Goal: Transaction & Acquisition: Purchase product/service

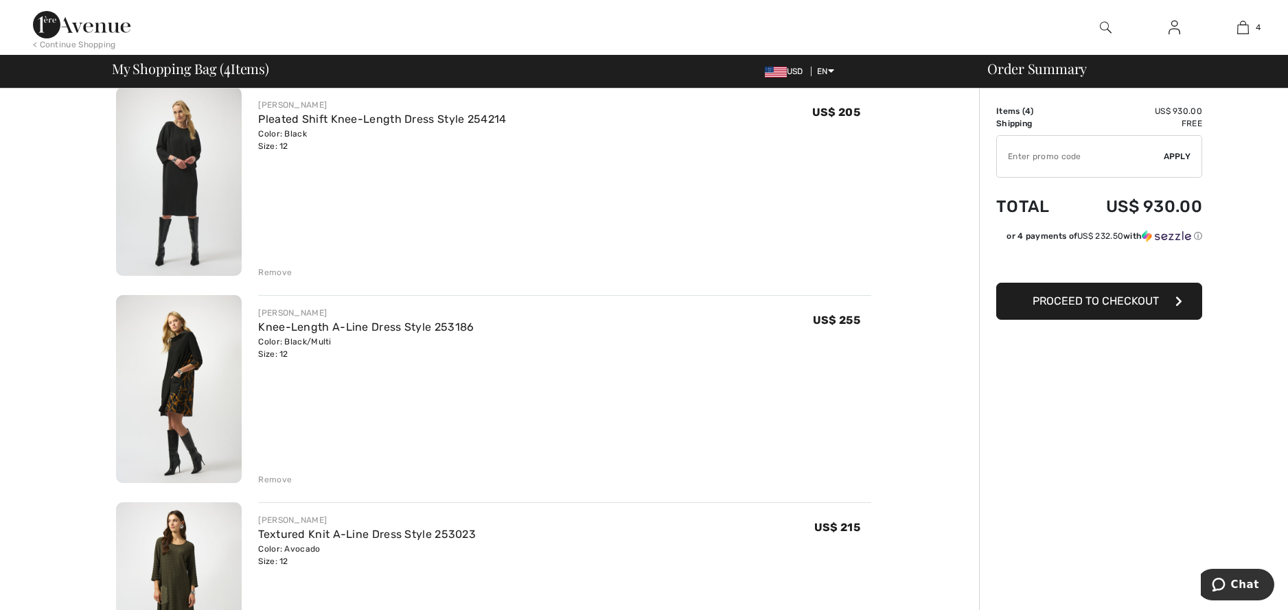
scroll to position [69, 0]
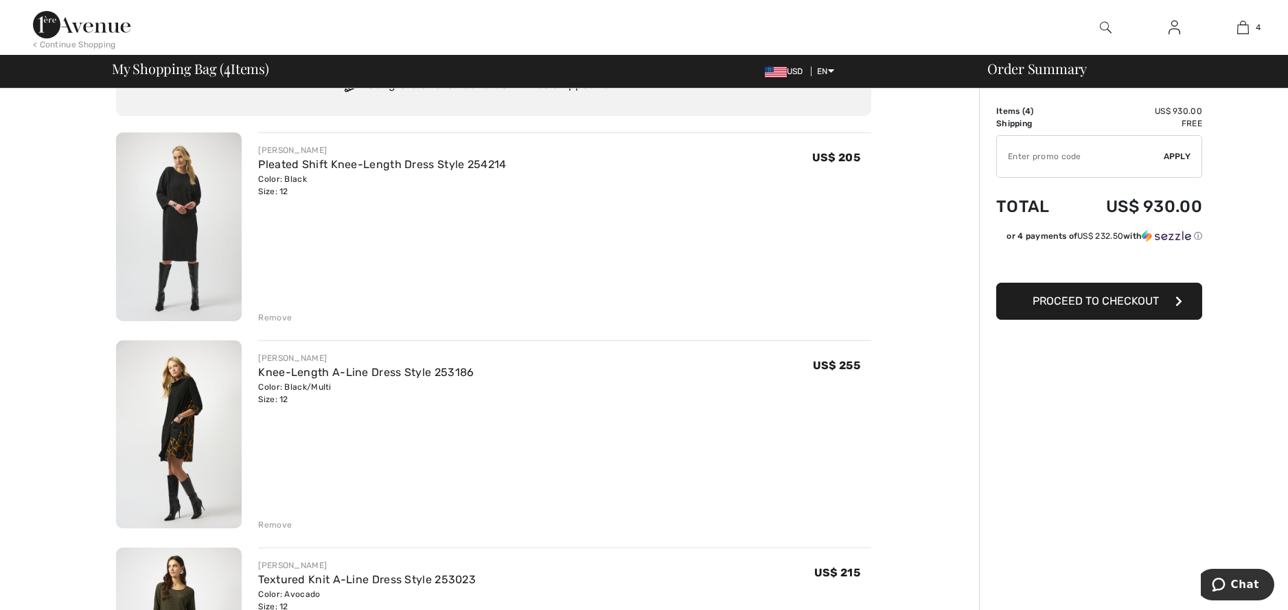
click at [188, 220] on img at bounding box center [179, 226] width 126 height 189
click at [274, 314] on div "Remove" at bounding box center [275, 318] width 34 height 12
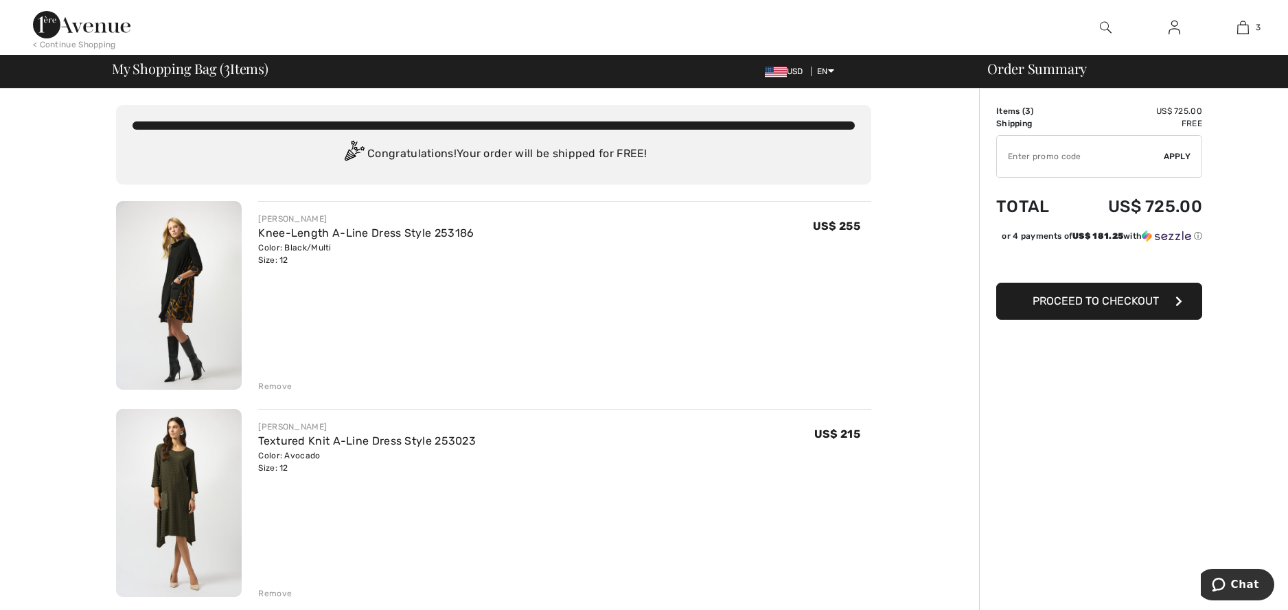
click at [175, 507] on img at bounding box center [179, 503] width 126 height 189
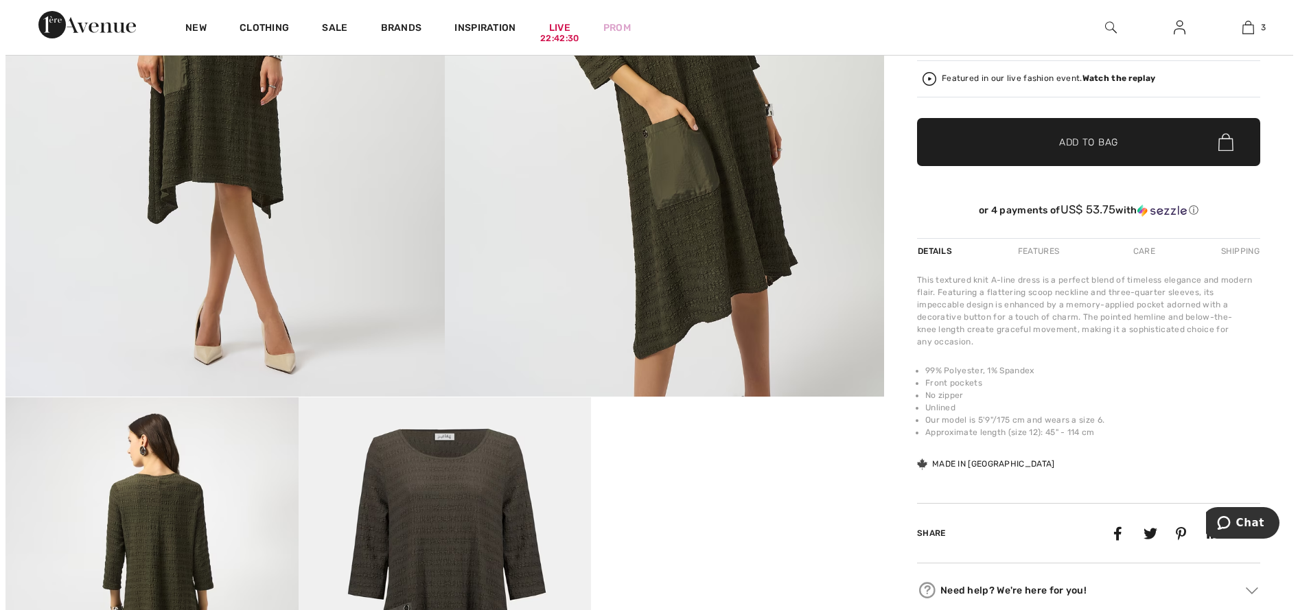
scroll to position [412, 0]
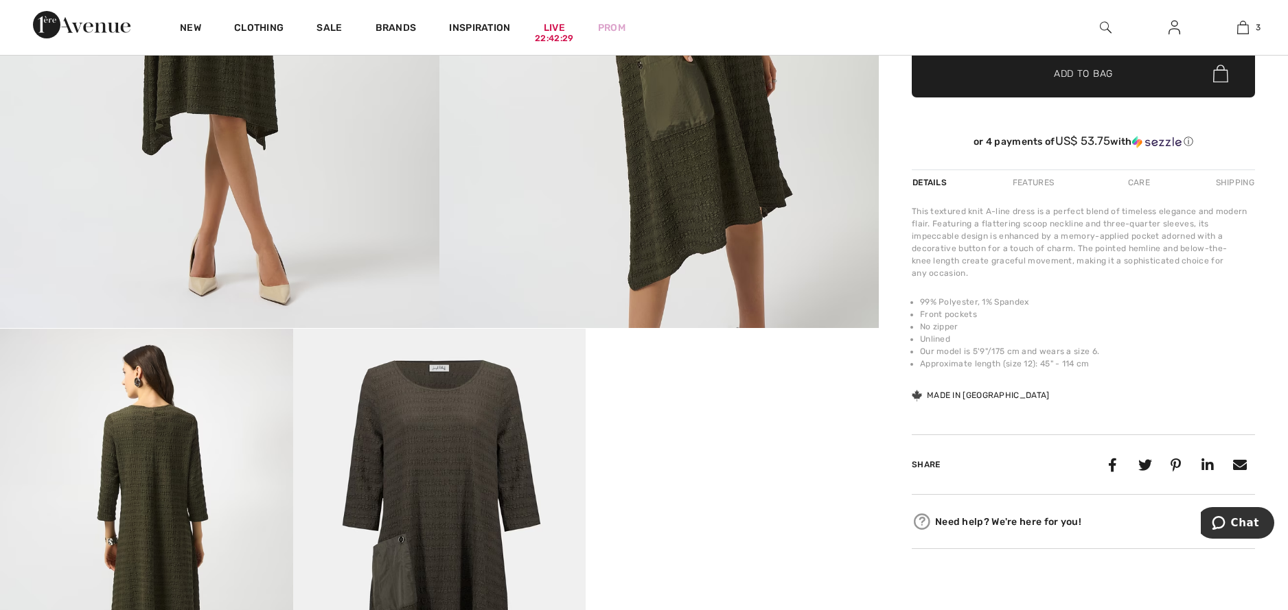
click at [159, 463] on img at bounding box center [146, 548] width 293 height 439
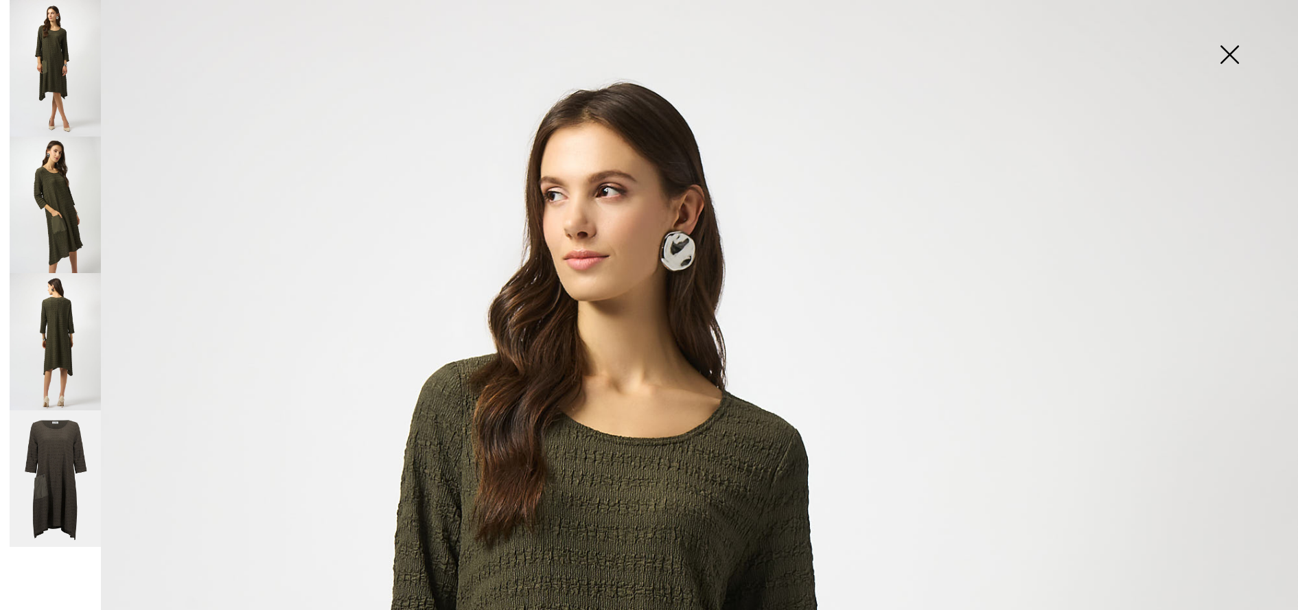
click at [42, 336] on img at bounding box center [55, 341] width 91 height 137
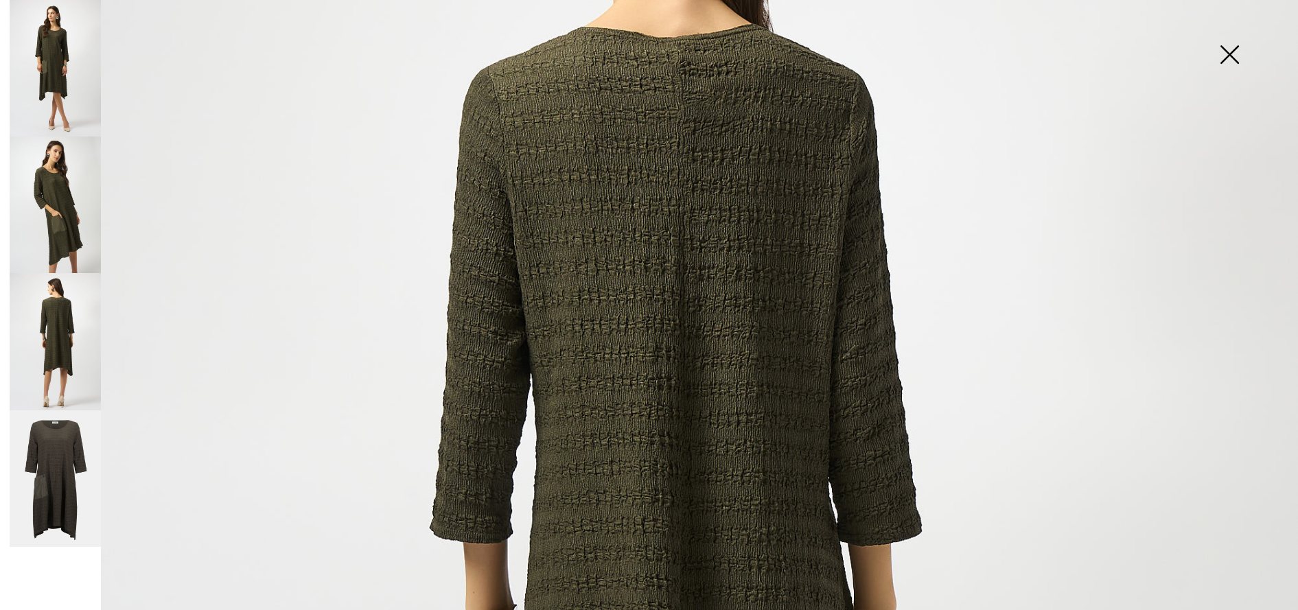
scroll to position [137, 0]
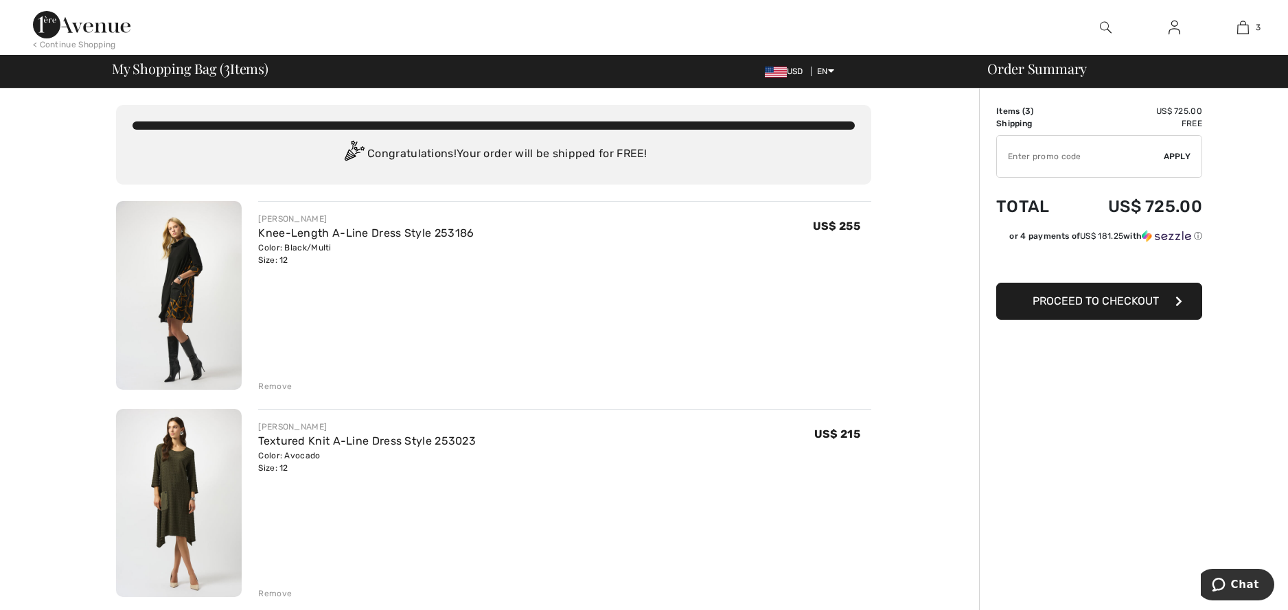
click at [180, 297] on img at bounding box center [179, 295] width 126 height 189
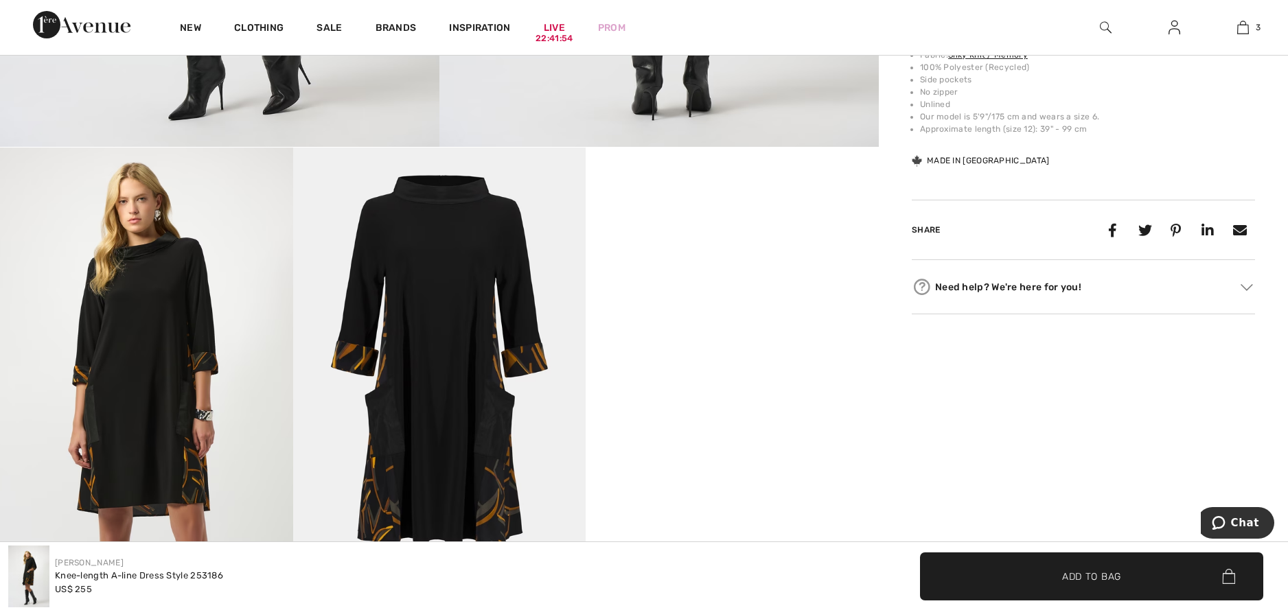
scroll to position [618, 0]
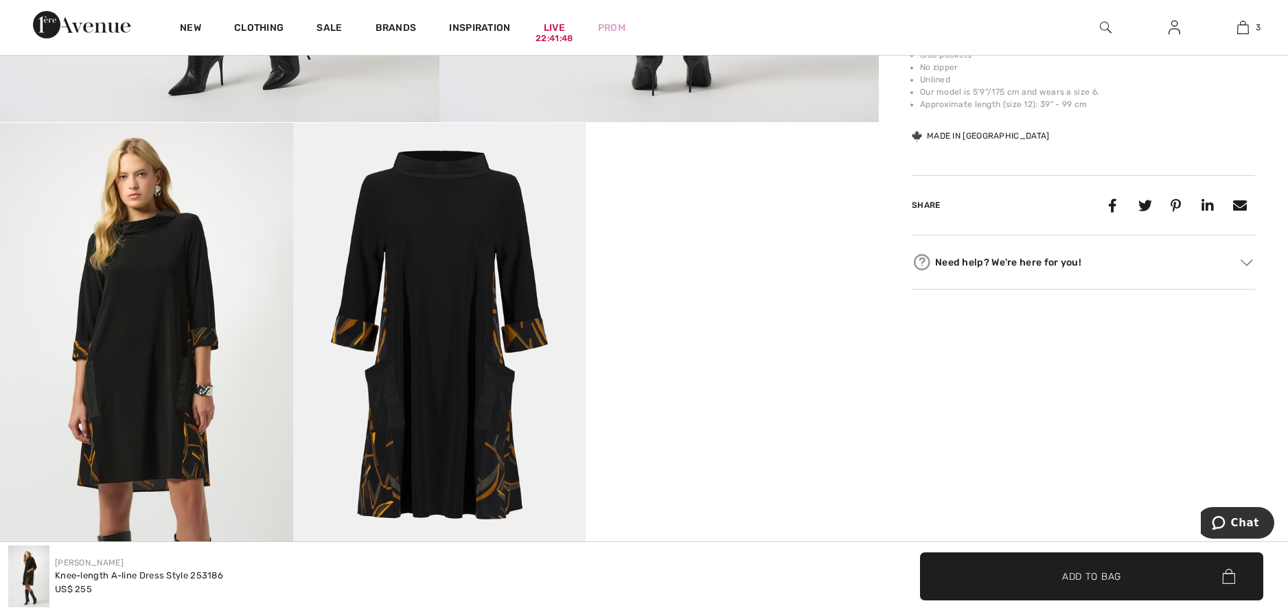
click at [719, 263] on video "Your browser does not support the video tag." at bounding box center [732, 196] width 293 height 146
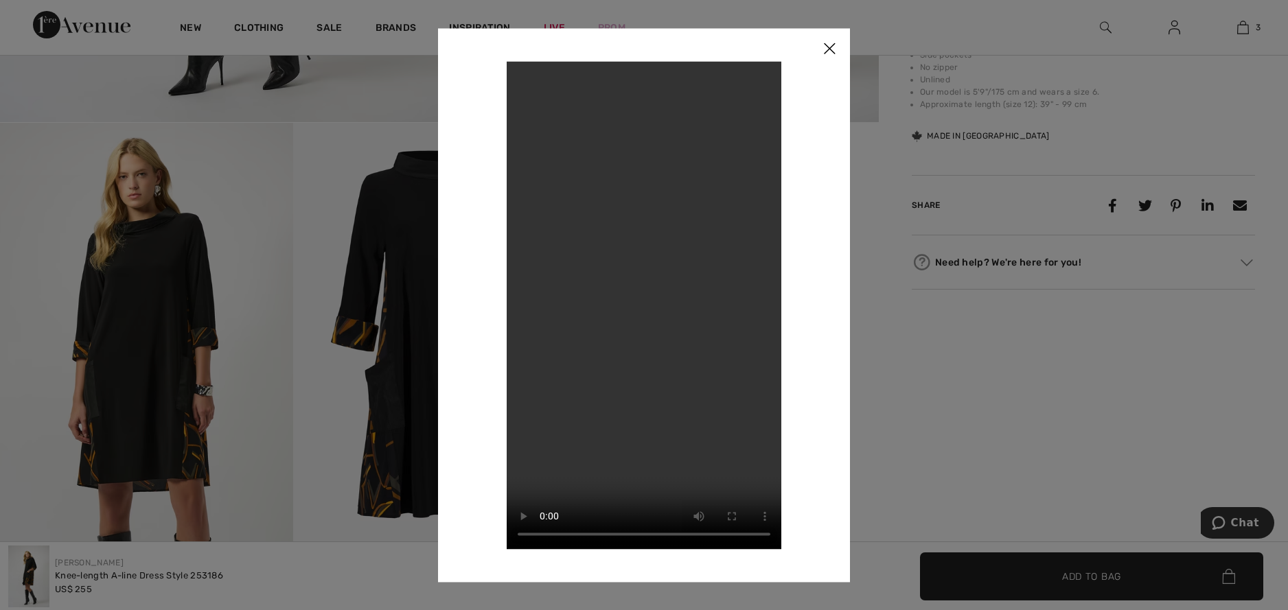
click at [641, 206] on video "Your browser does not support the video tag." at bounding box center [644, 305] width 275 height 488
click at [825, 48] on img at bounding box center [829, 49] width 41 height 43
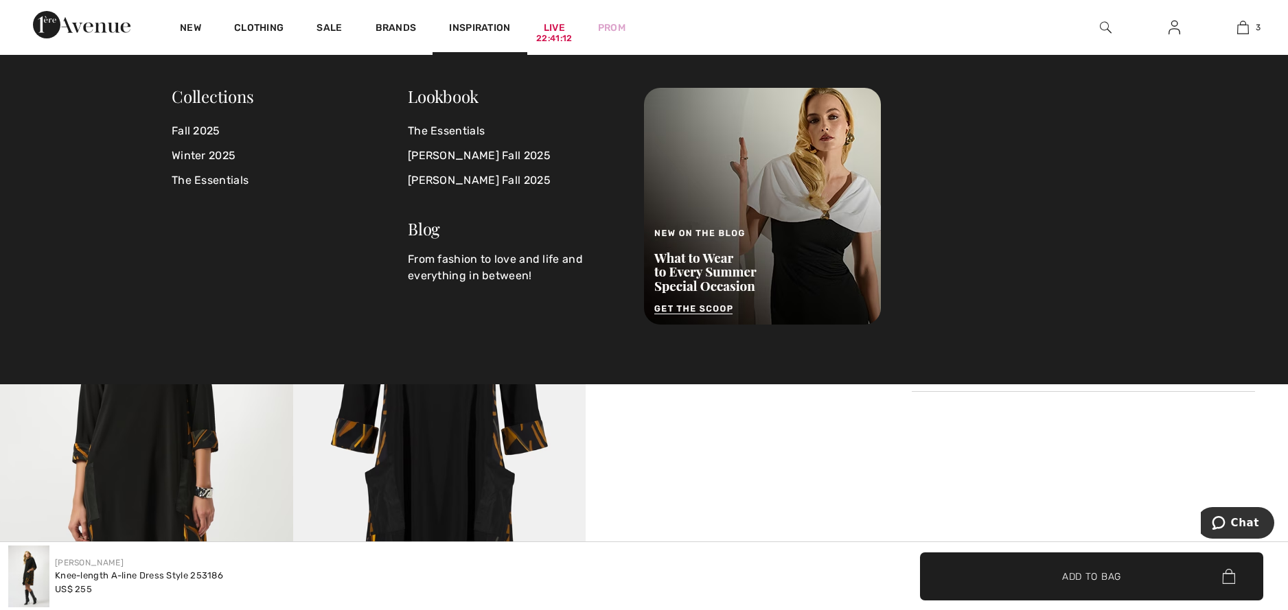
scroll to position [481, 0]
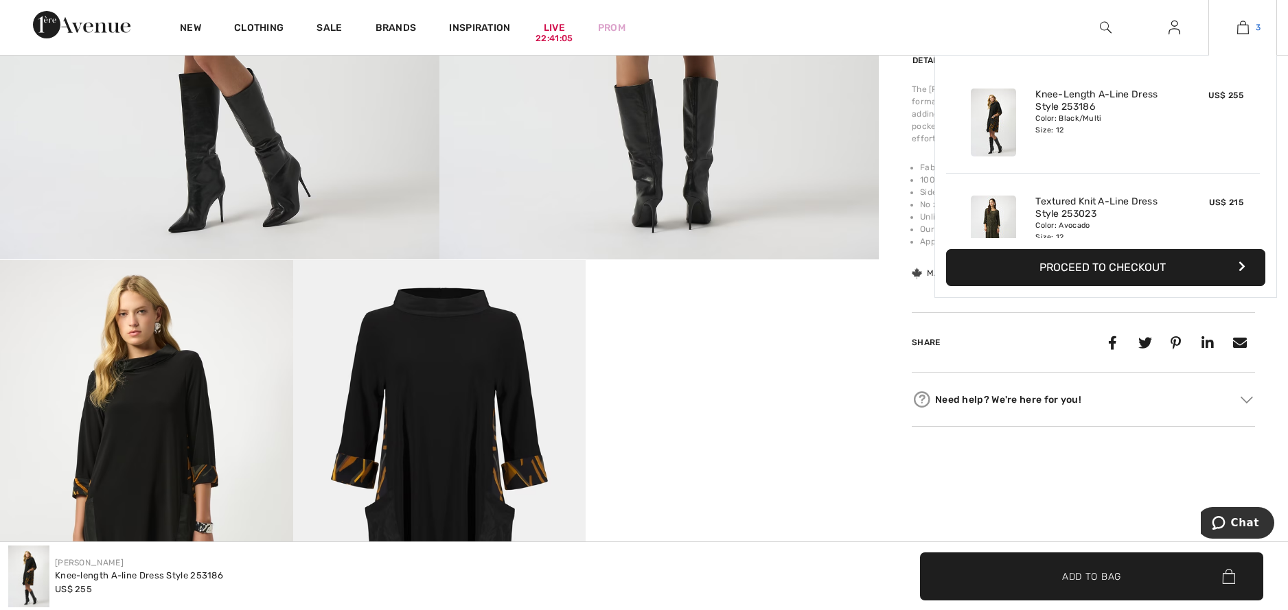
click at [1247, 31] on img at bounding box center [1243, 27] width 12 height 16
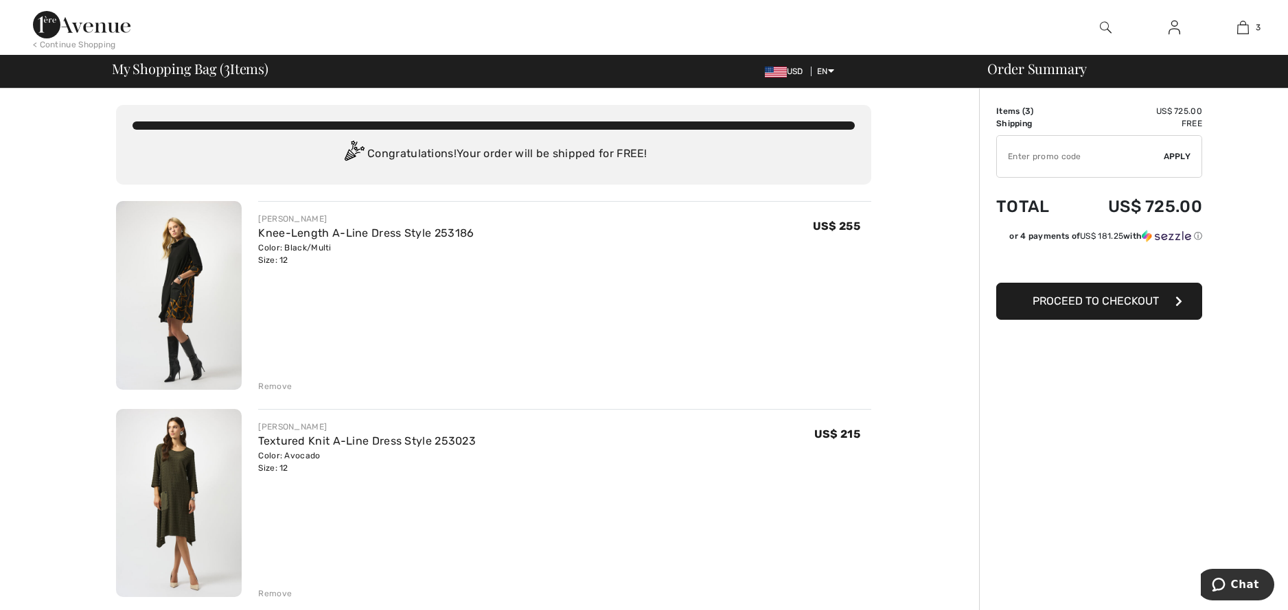
click at [275, 595] on div "Remove" at bounding box center [275, 594] width 34 height 12
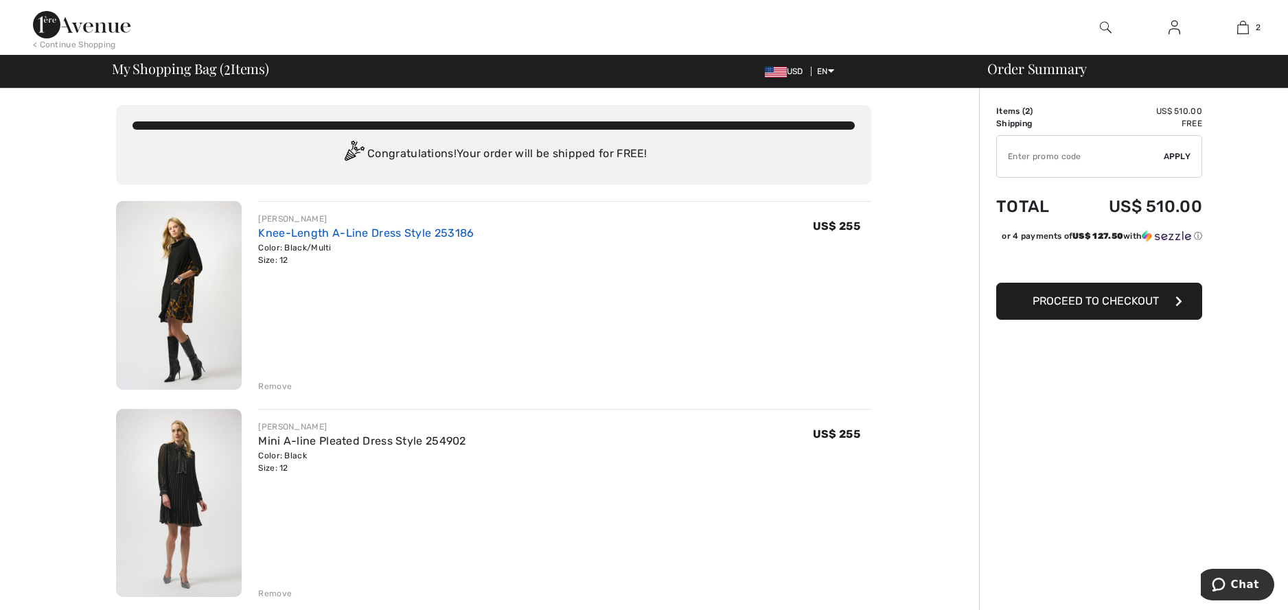
click at [368, 231] on link "Knee-Length A-Line Dress Style 253186" at bounding box center [366, 233] width 216 height 13
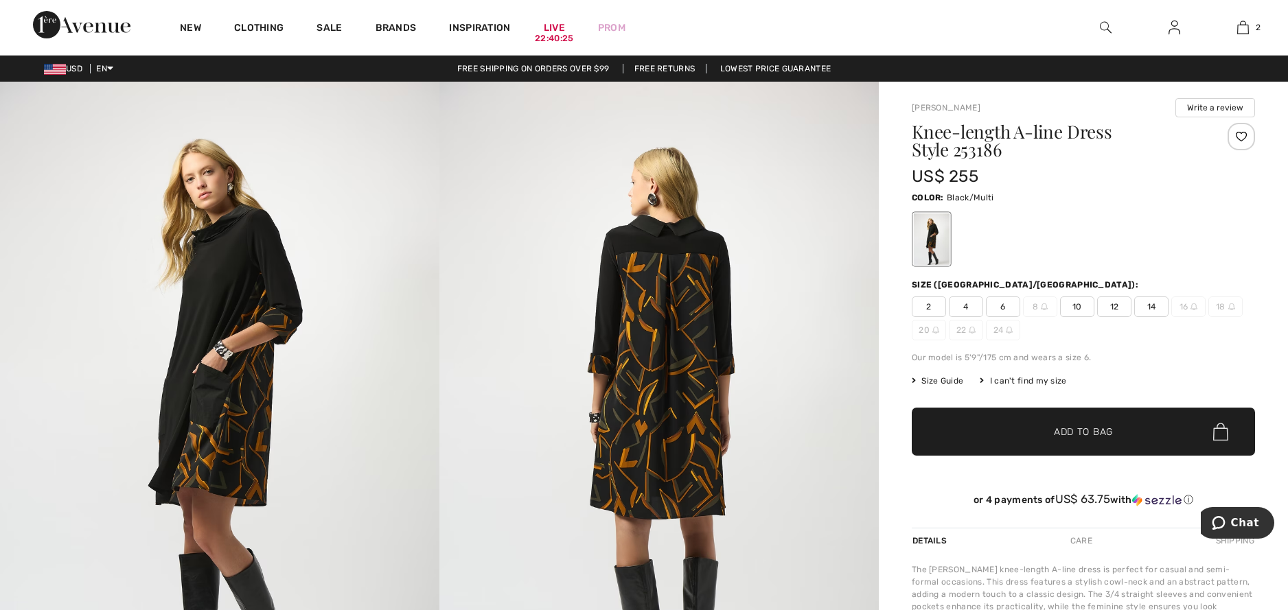
click at [947, 380] on span "Size Guide" at bounding box center [937, 381] width 51 height 12
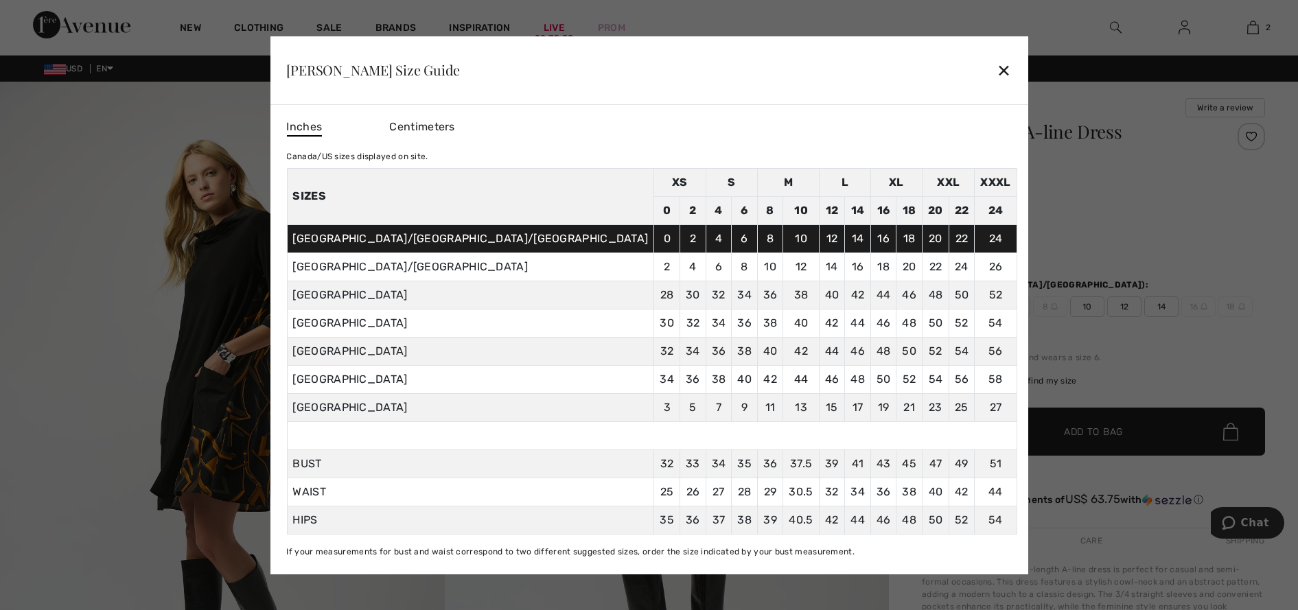
click at [997, 69] on div "✕" at bounding box center [1004, 70] width 14 height 29
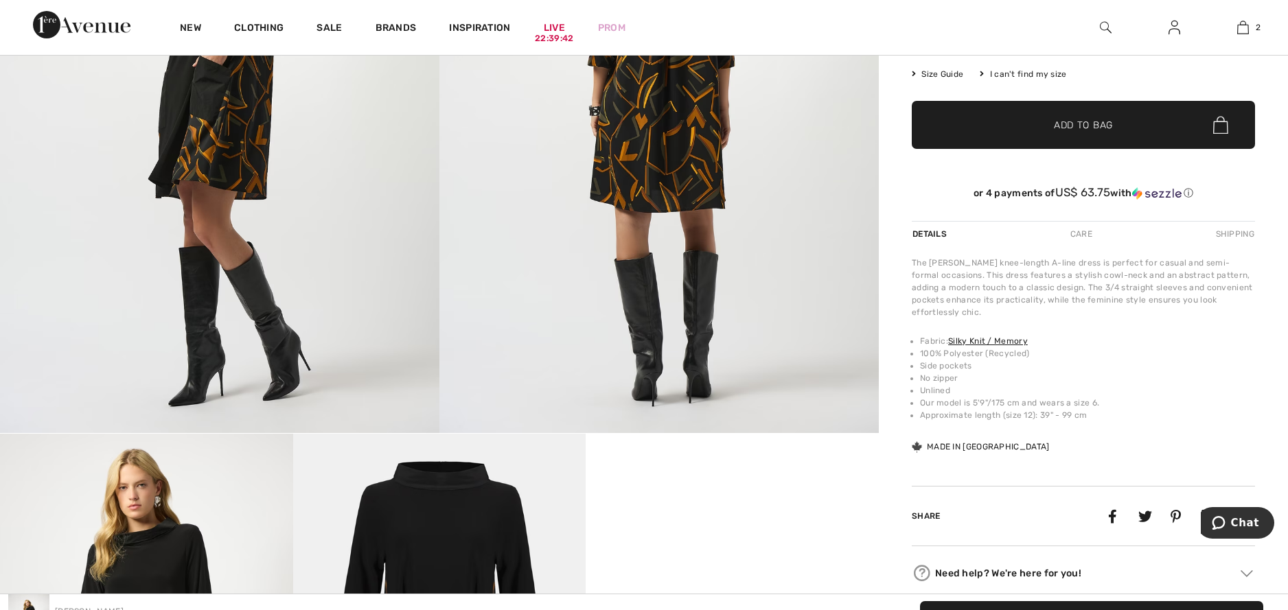
scroll to position [137, 0]
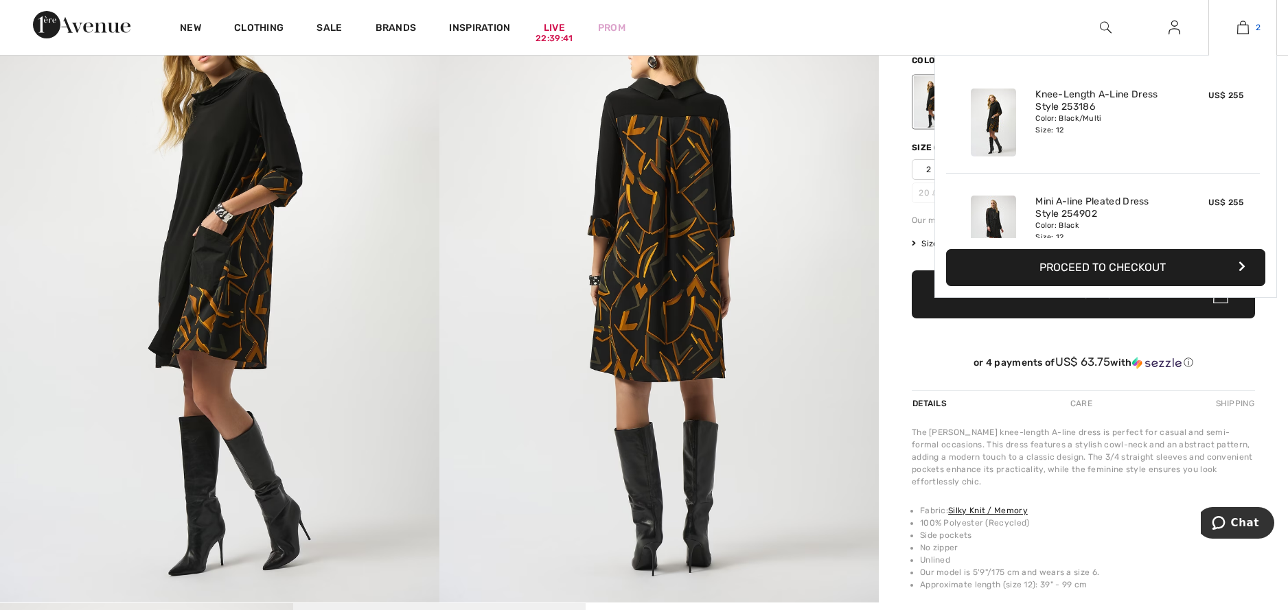
click at [1245, 30] on img at bounding box center [1243, 27] width 12 height 16
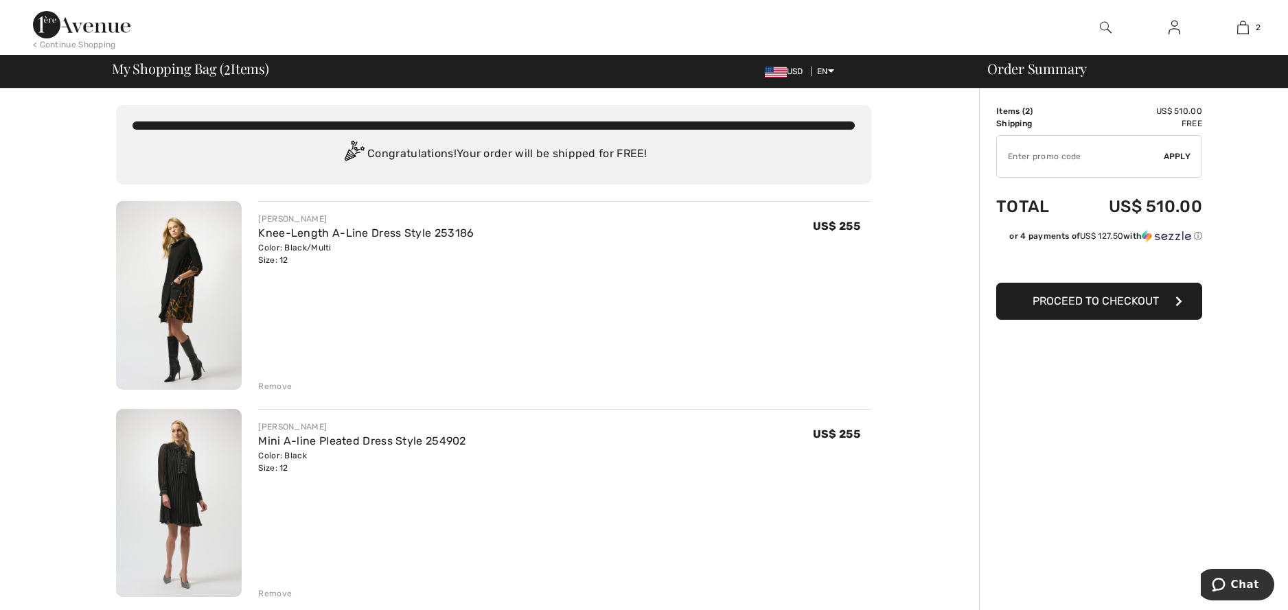
click at [1116, 299] on span "Proceed to Checkout" at bounding box center [1095, 301] width 126 height 13
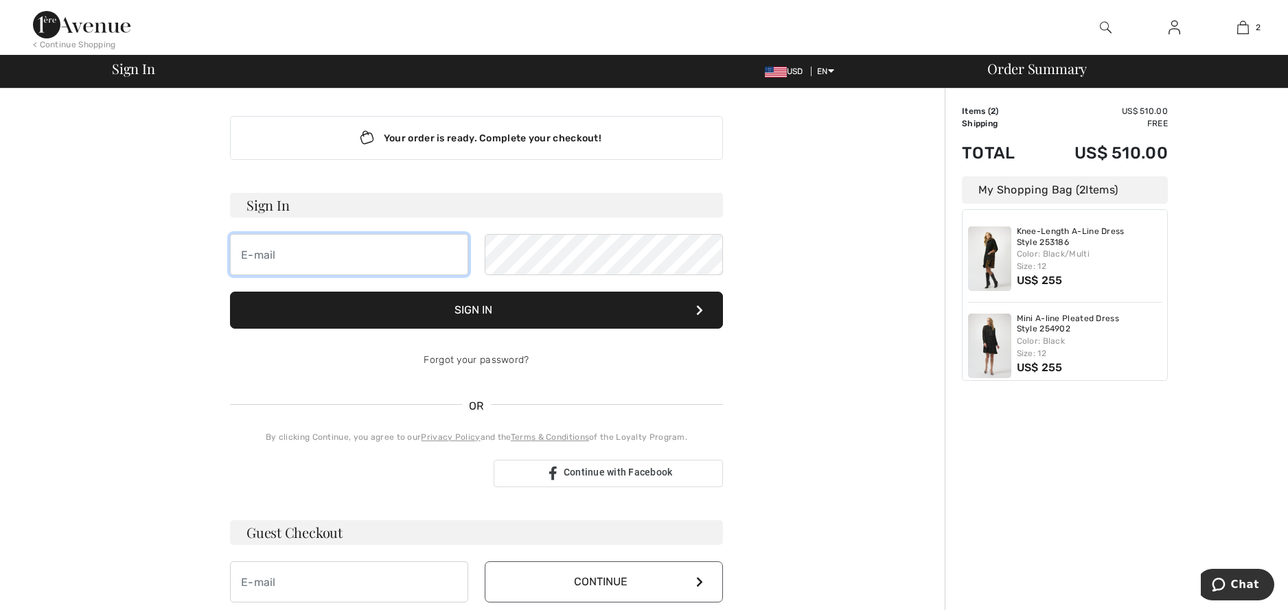
click at [256, 262] on input "email" at bounding box center [349, 254] width 238 height 41
type input "[EMAIL_ADDRESS][DOMAIN_NAME]"
click at [489, 314] on button "Sign In" at bounding box center [476, 310] width 493 height 37
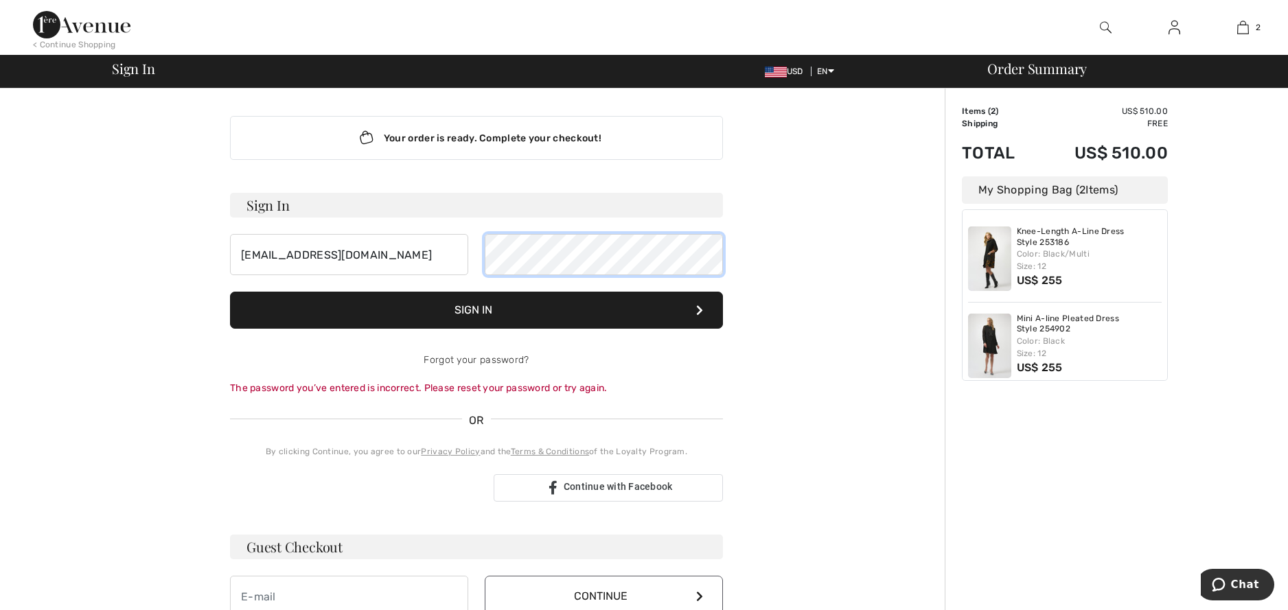
click at [465, 238] on div "[EMAIL_ADDRESS][DOMAIN_NAME]" at bounding box center [476, 254] width 493 height 41
click at [867, 428] on div "Your order is ready. Complete your checkout! Sign In nellxmas@gmail.com Sign In…" at bounding box center [476, 489] width 936 height 800
click at [457, 243] on div "[EMAIL_ADDRESS][DOMAIN_NAME]" at bounding box center [476, 254] width 493 height 41
click at [483, 318] on button "Sign In" at bounding box center [476, 310] width 493 height 37
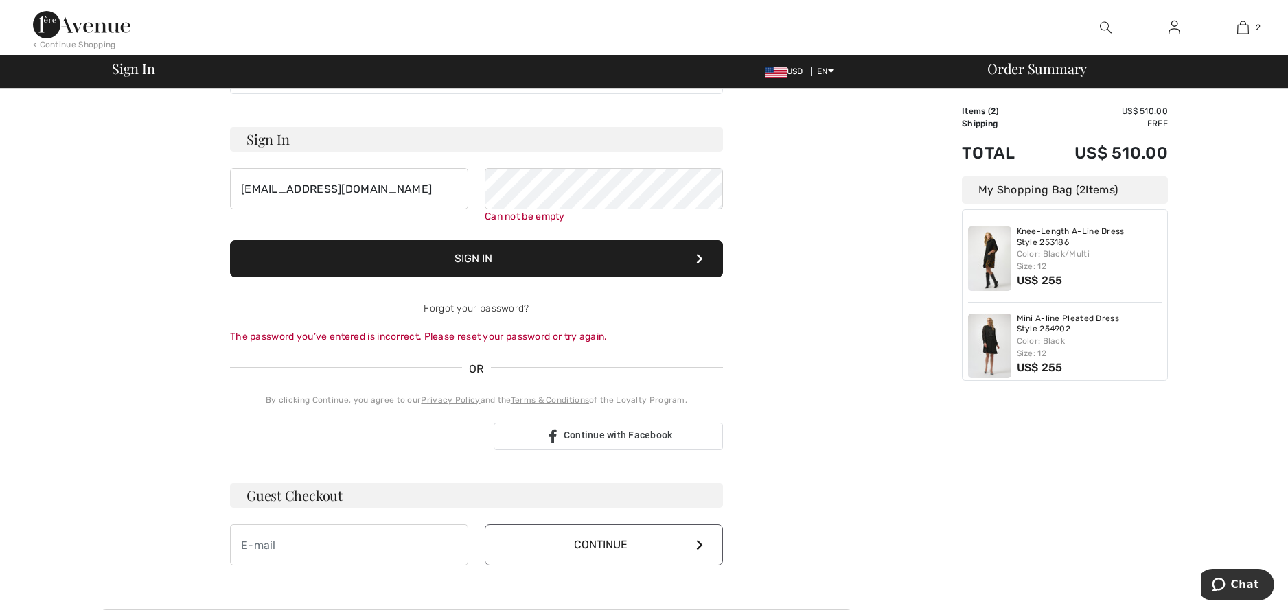
scroll to position [124, 0]
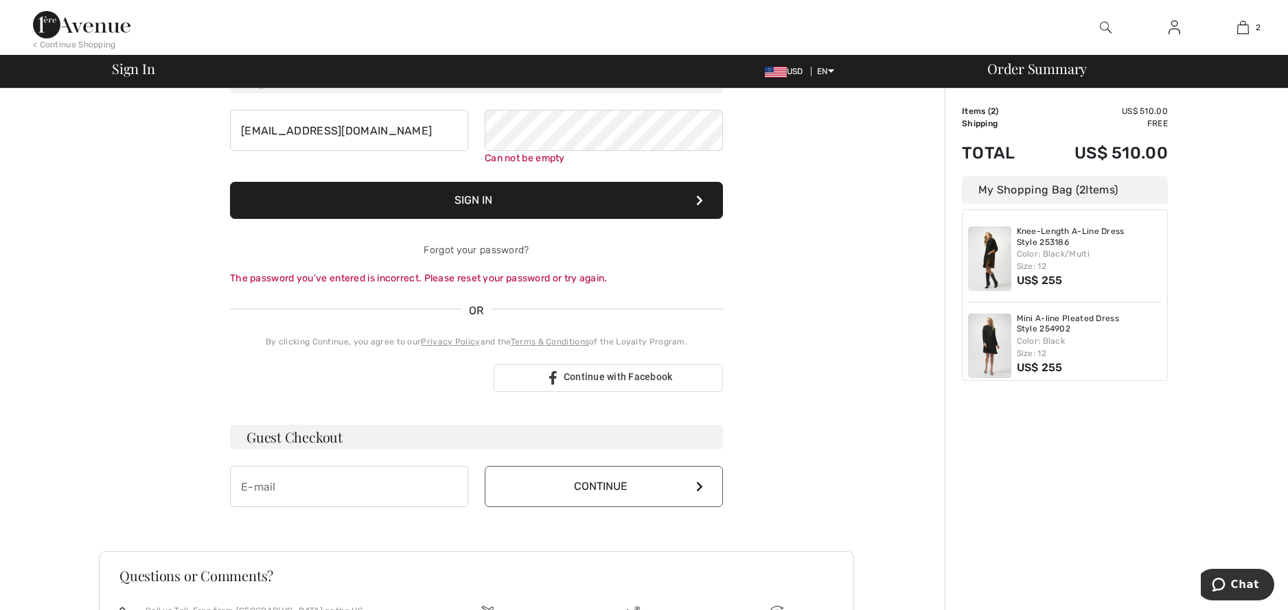
click at [354, 204] on button "Sign In" at bounding box center [476, 200] width 493 height 37
click at [315, 137] on input "nellxmas@gmail.com" at bounding box center [349, 130] width 238 height 41
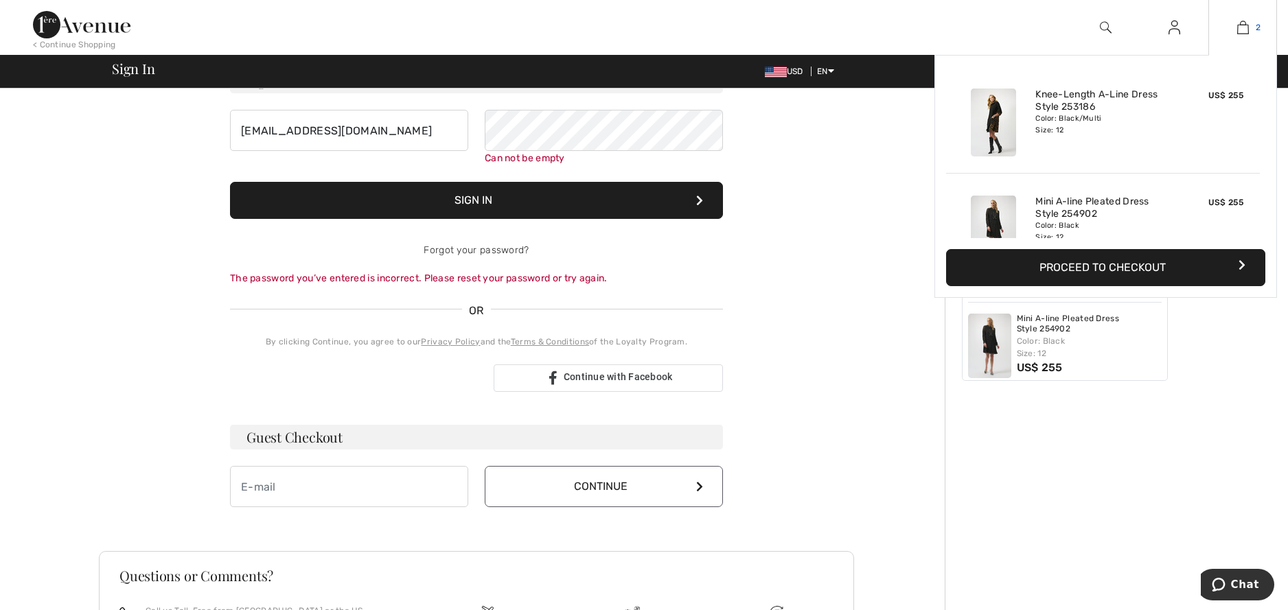
click at [1246, 25] on img at bounding box center [1243, 27] width 12 height 16
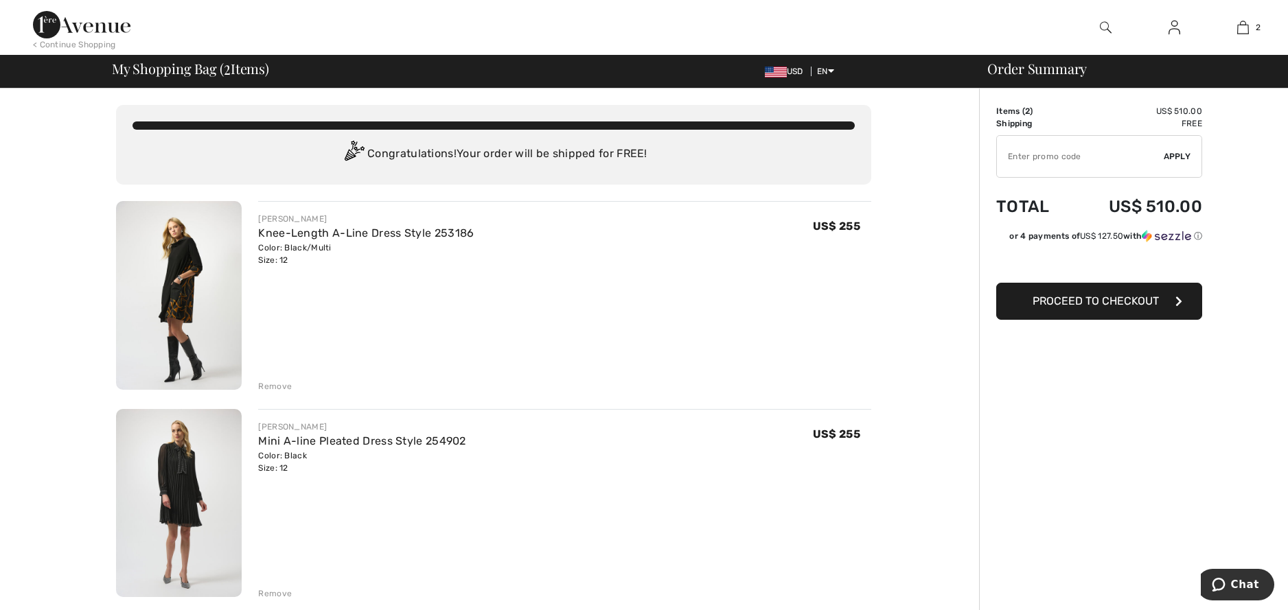
click at [1120, 301] on span "Proceed to Checkout" at bounding box center [1095, 301] width 126 height 13
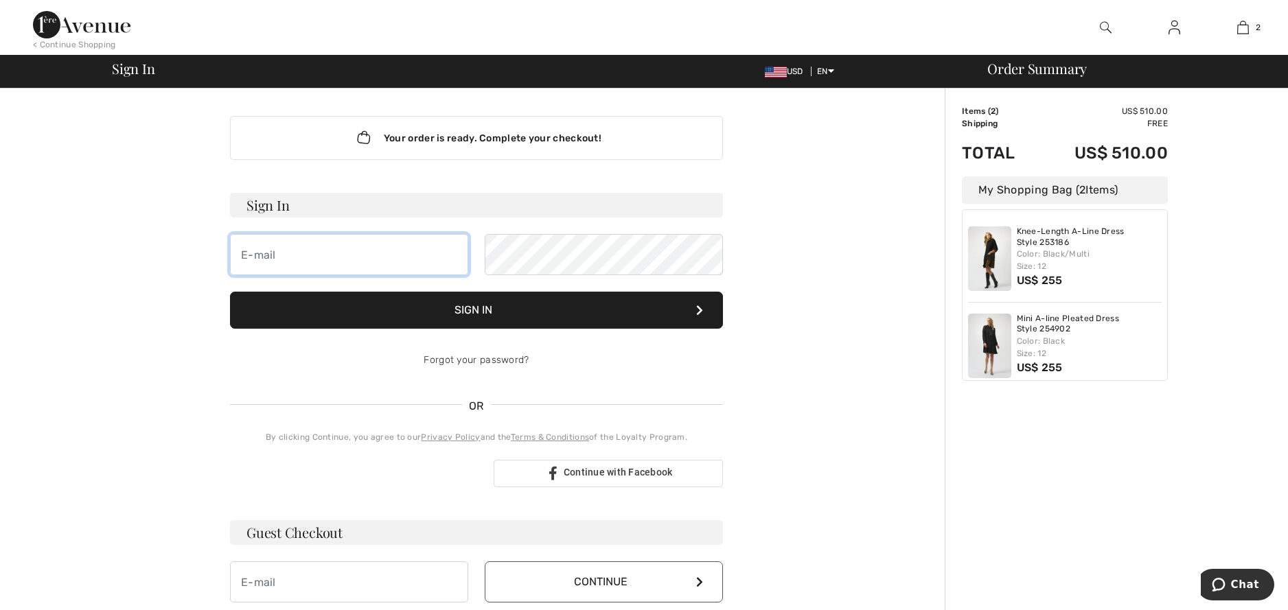
click at [257, 255] on input "email" at bounding box center [349, 254] width 238 height 41
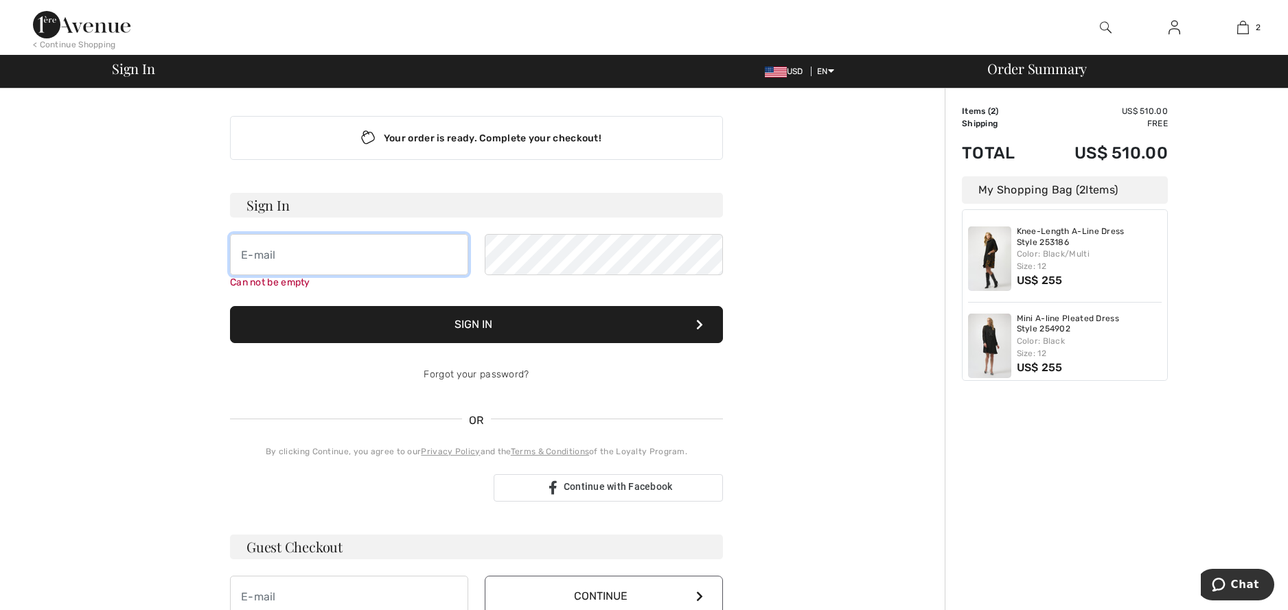
click at [242, 258] on input "email" at bounding box center [349, 254] width 238 height 41
type input "[EMAIL_ADDRESS][DOMAIN_NAME]"
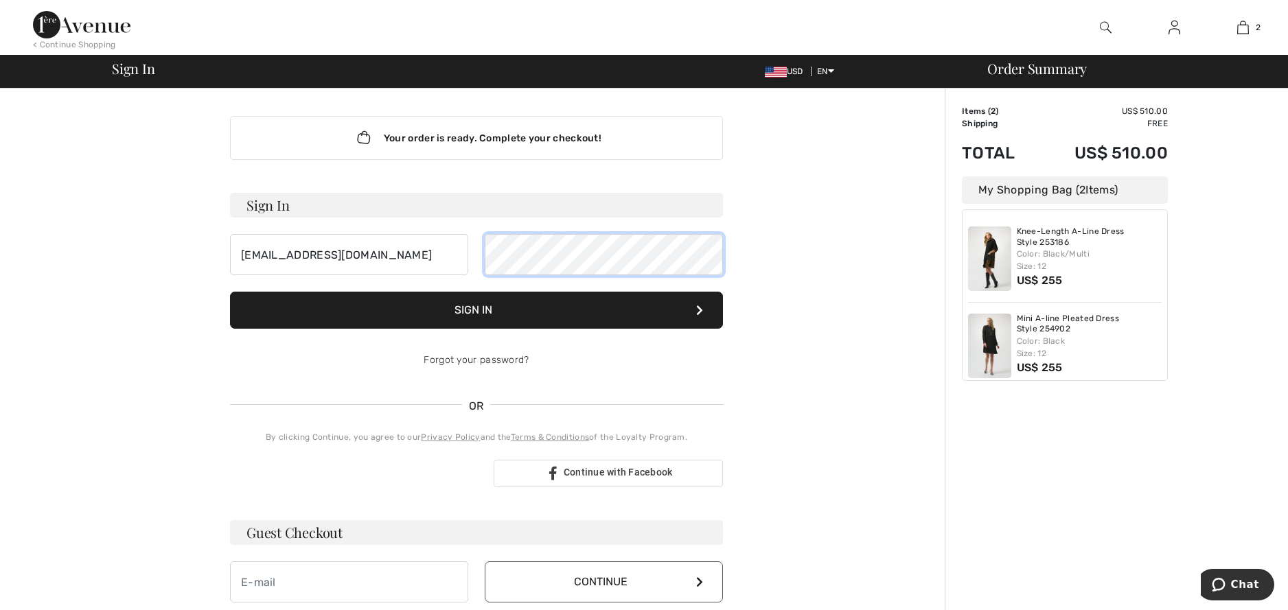
click at [479, 262] on div "[EMAIL_ADDRESS][DOMAIN_NAME]" at bounding box center [476, 254] width 493 height 41
click at [507, 303] on button "Sign In" at bounding box center [476, 310] width 493 height 37
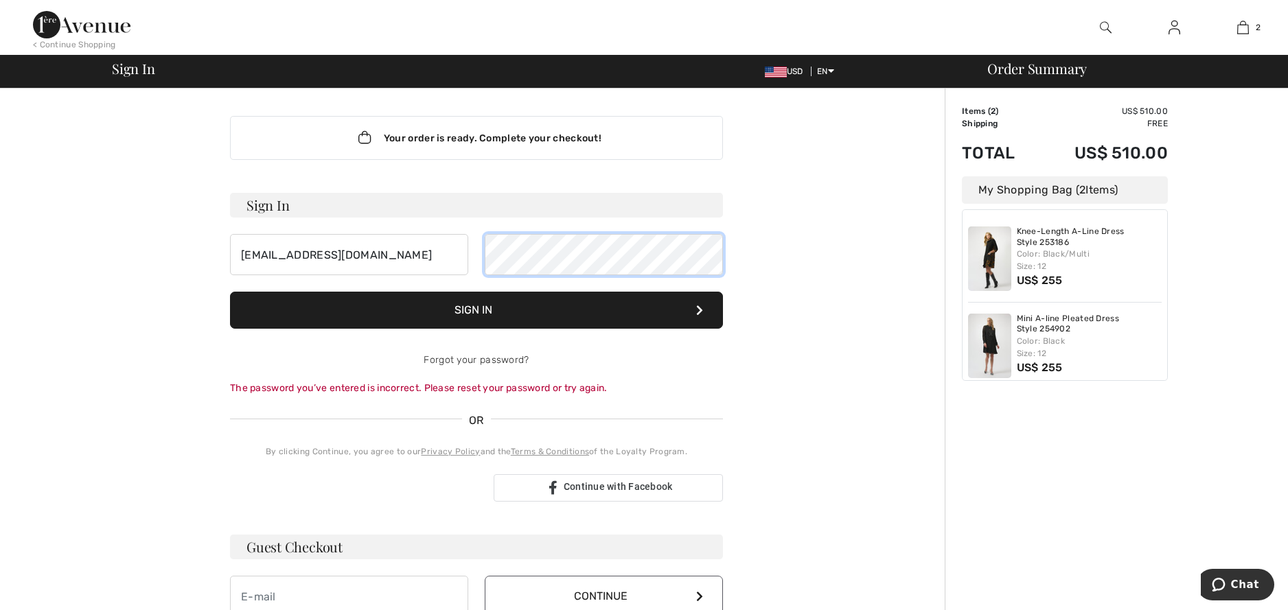
click at [483, 262] on div "[EMAIL_ADDRESS][DOMAIN_NAME]" at bounding box center [476, 254] width 493 height 41
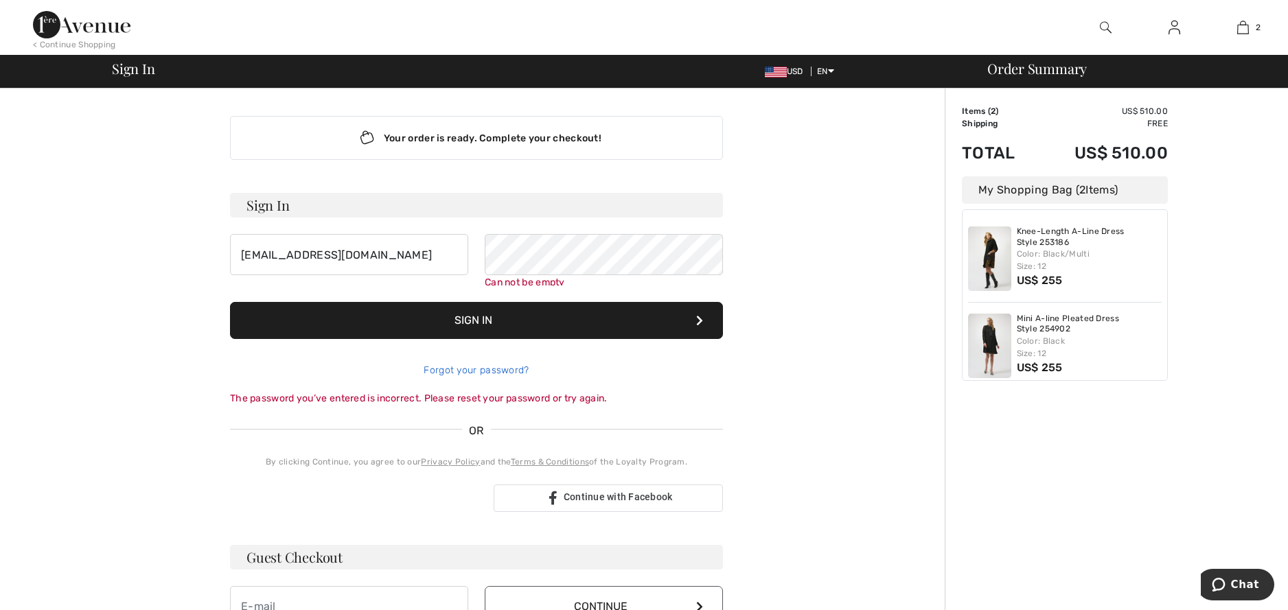
click at [472, 360] on div "Forgot your password?" at bounding box center [476, 370] width 493 height 41
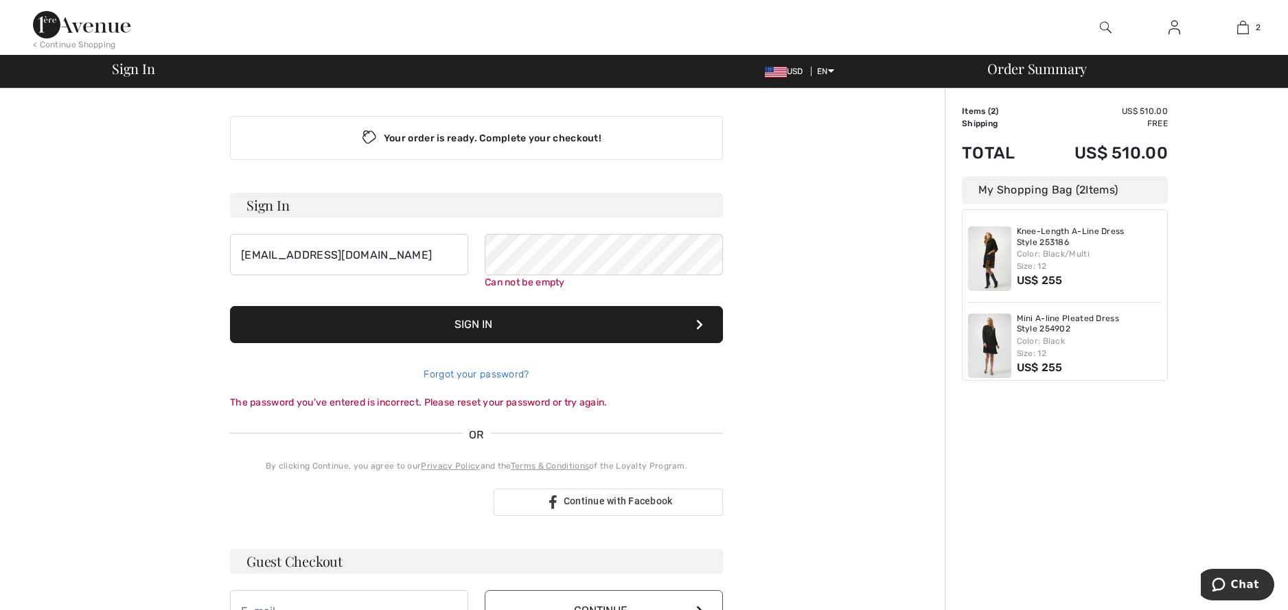
click at [468, 373] on link "Forgot your password?" at bounding box center [476, 375] width 105 height 12
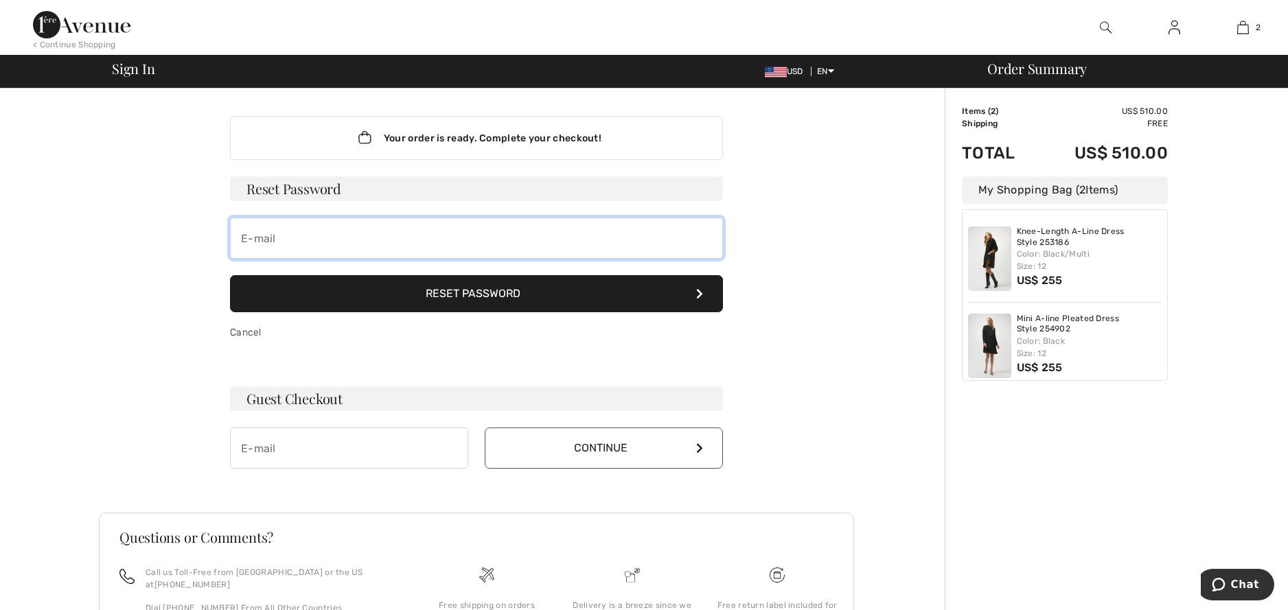
click at [266, 231] on input "email" at bounding box center [476, 238] width 493 height 41
click at [776, 244] on div "Your order is ready. Complete your checkout! Sign In [EMAIL_ADDRESS][DOMAIN_NAM…" at bounding box center [476, 415] width 755 height 652
click at [313, 227] on input "[EMAIL_ADDRESS][DOMAIN_NAME]" at bounding box center [476, 238] width 493 height 41
type input "nellxail.mas@gmcom"
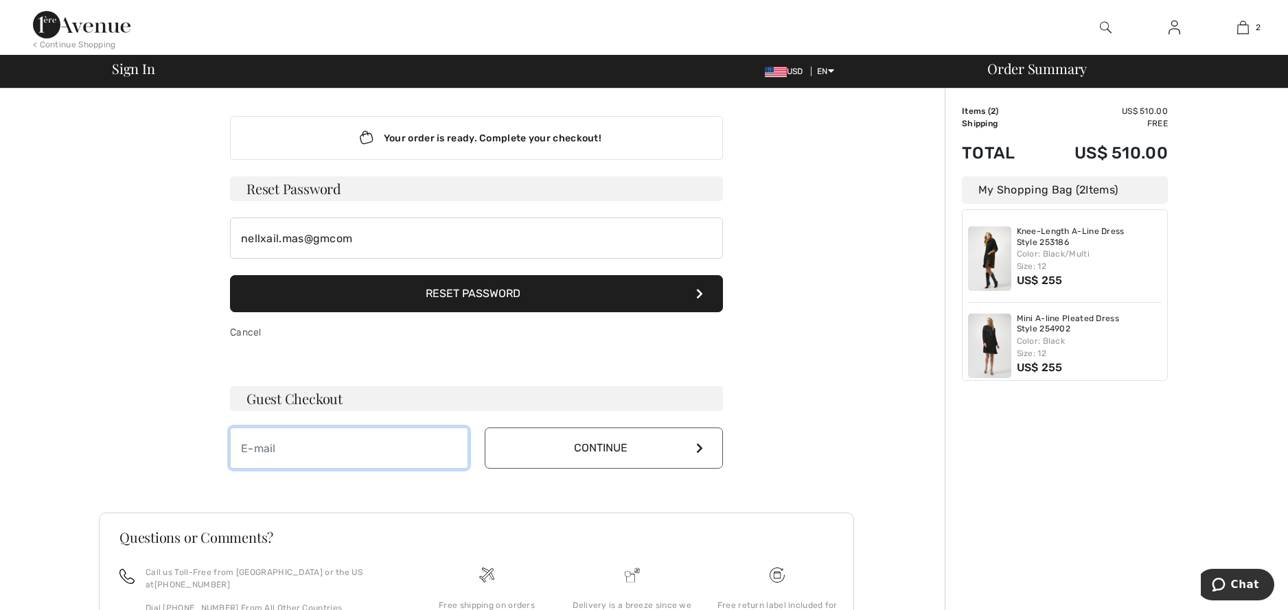
click at [316, 446] on input "email" at bounding box center [349, 448] width 238 height 41
type input "[EMAIL_ADDRESS][DOMAIN_NAME]"
click at [598, 450] on button "Continue" at bounding box center [604, 448] width 238 height 41
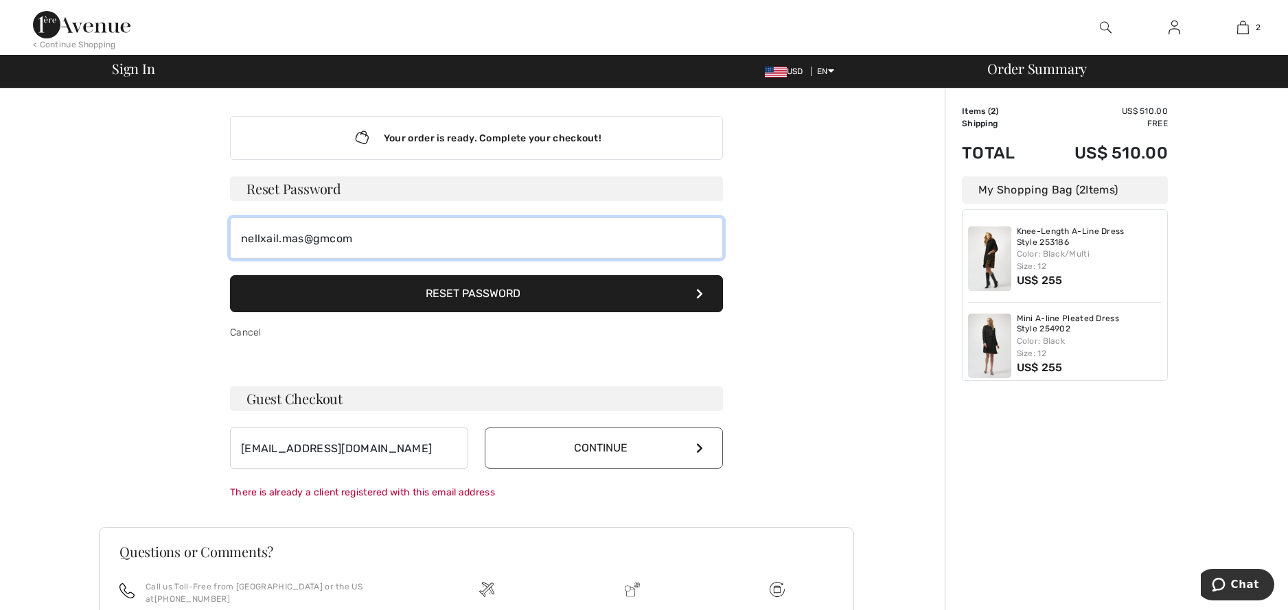
drag, startPoint x: 360, startPoint y: 245, endPoint x: 150, endPoint y: 243, distance: 209.4
click at [159, 244] on div "Your order is ready. Complete your checkout! Sign In nellxmas@gmail.com Sign In…" at bounding box center [476, 422] width 755 height 667
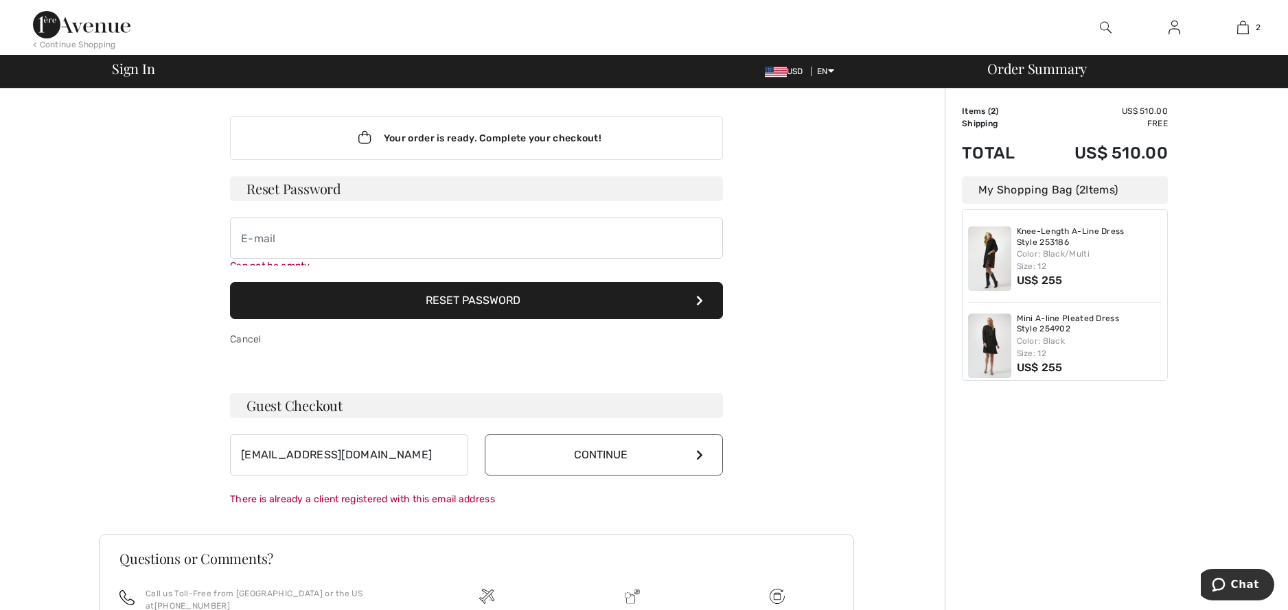
click at [522, 450] on button "Continue" at bounding box center [604, 455] width 238 height 41
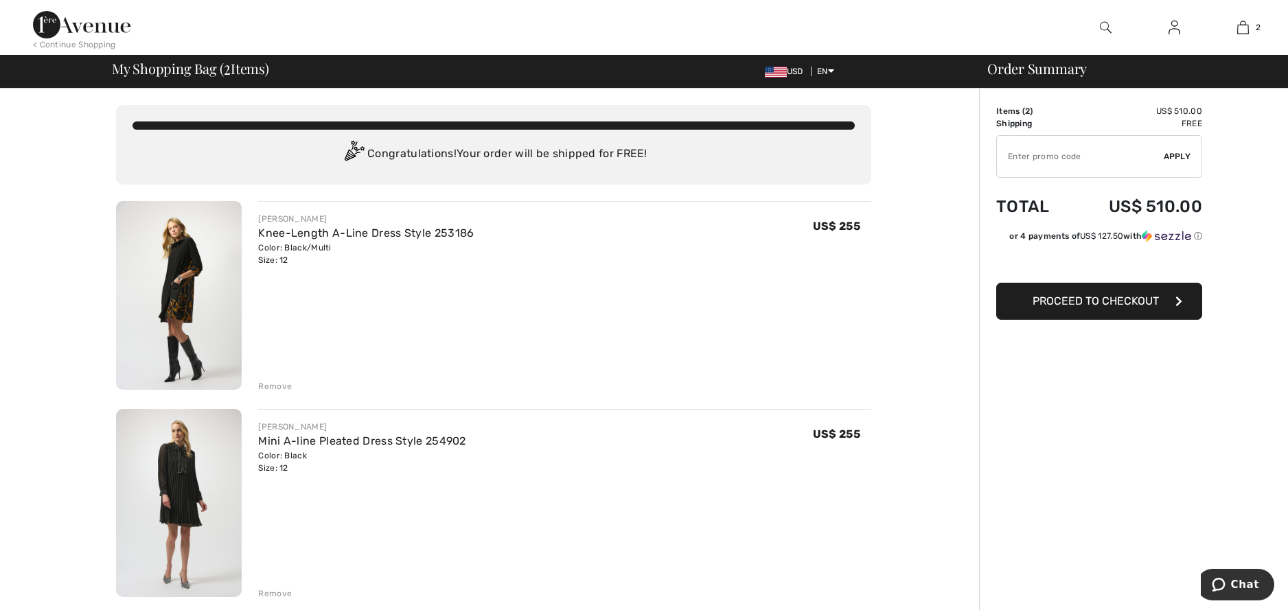
click at [1140, 309] on button "Proceed to Checkout" at bounding box center [1099, 301] width 206 height 37
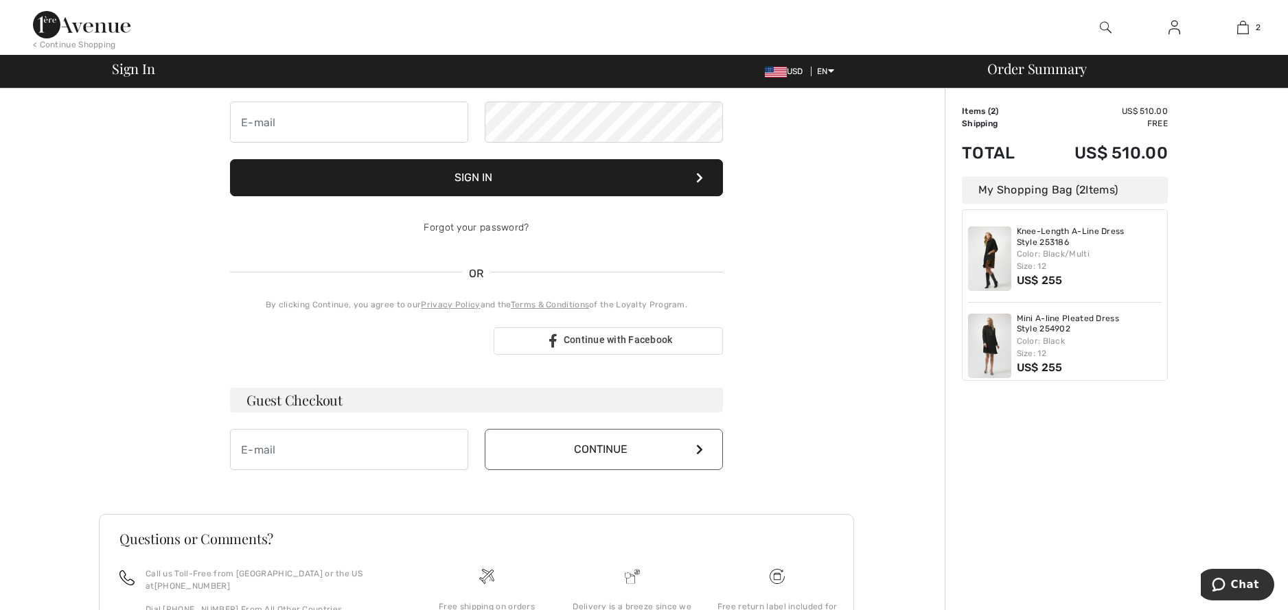
scroll to position [137, 0]
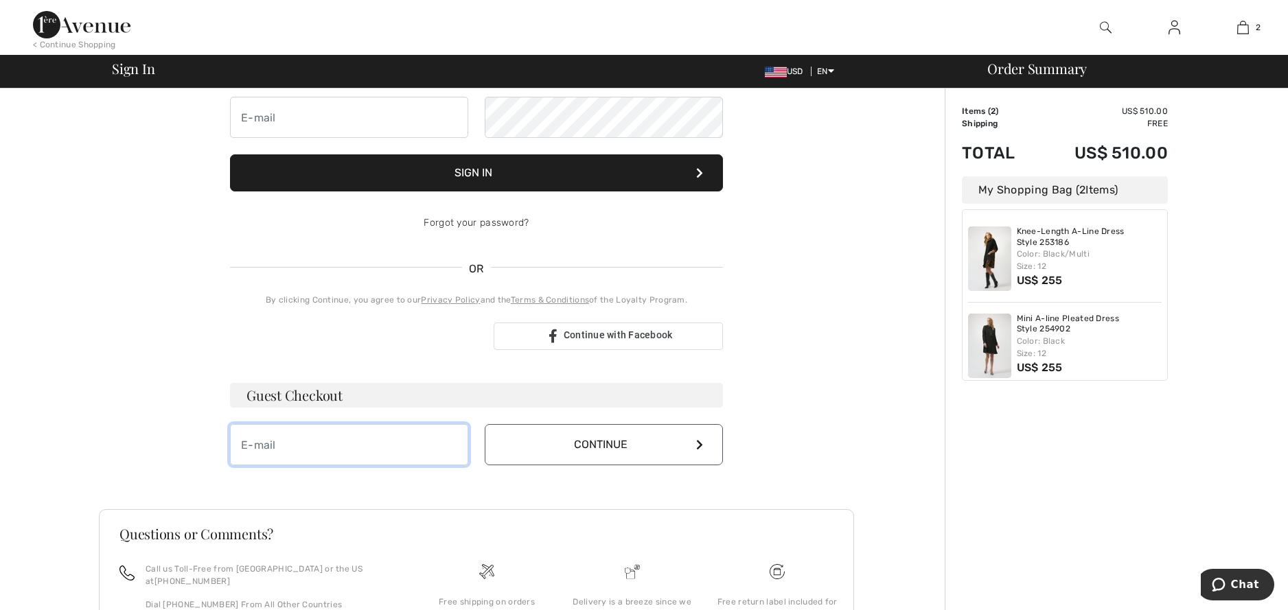
click at [284, 448] on input "email" at bounding box center [349, 444] width 238 height 41
type input "[EMAIL_ADDRESS][DOMAIN_NAME]"
click at [555, 446] on button "Continue" at bounding box center [604, 444] width 238 height 41
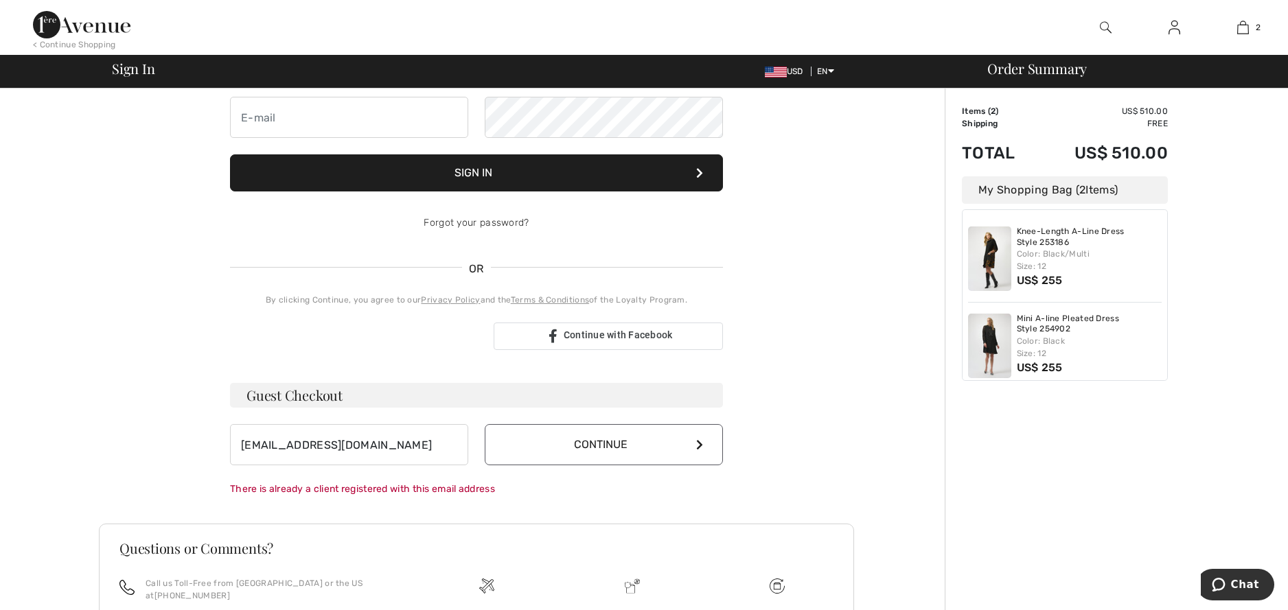
click at [583, 443] on button "Continue" at bounding box center [604, 444] width 238 height 41
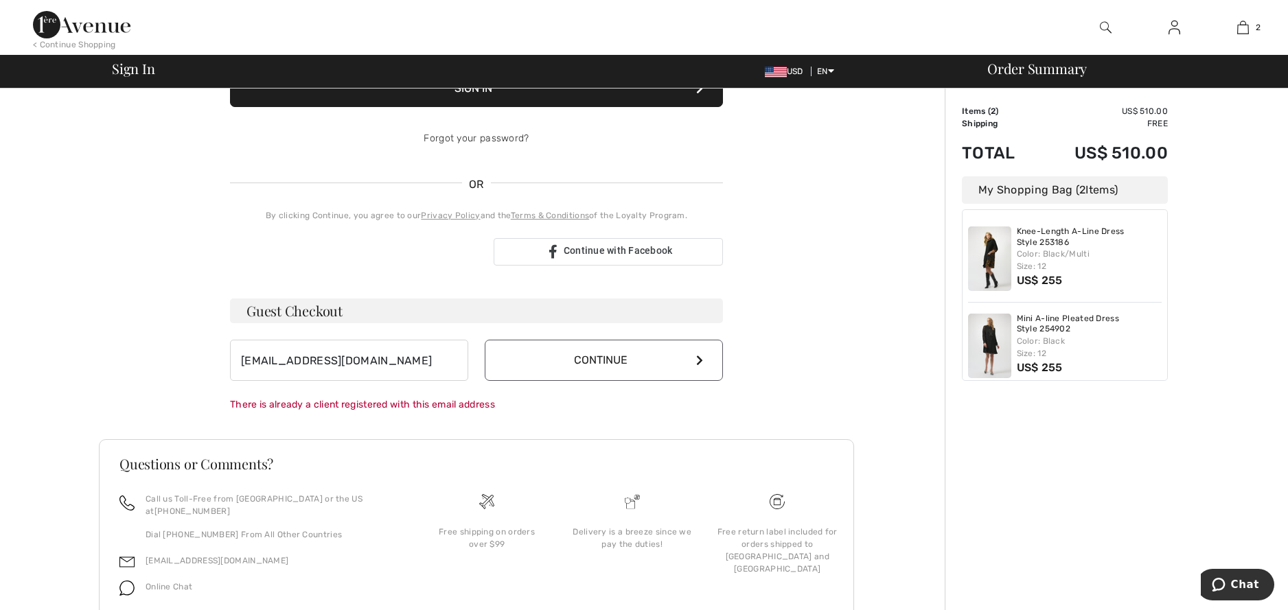
scroll to position [198, 0]
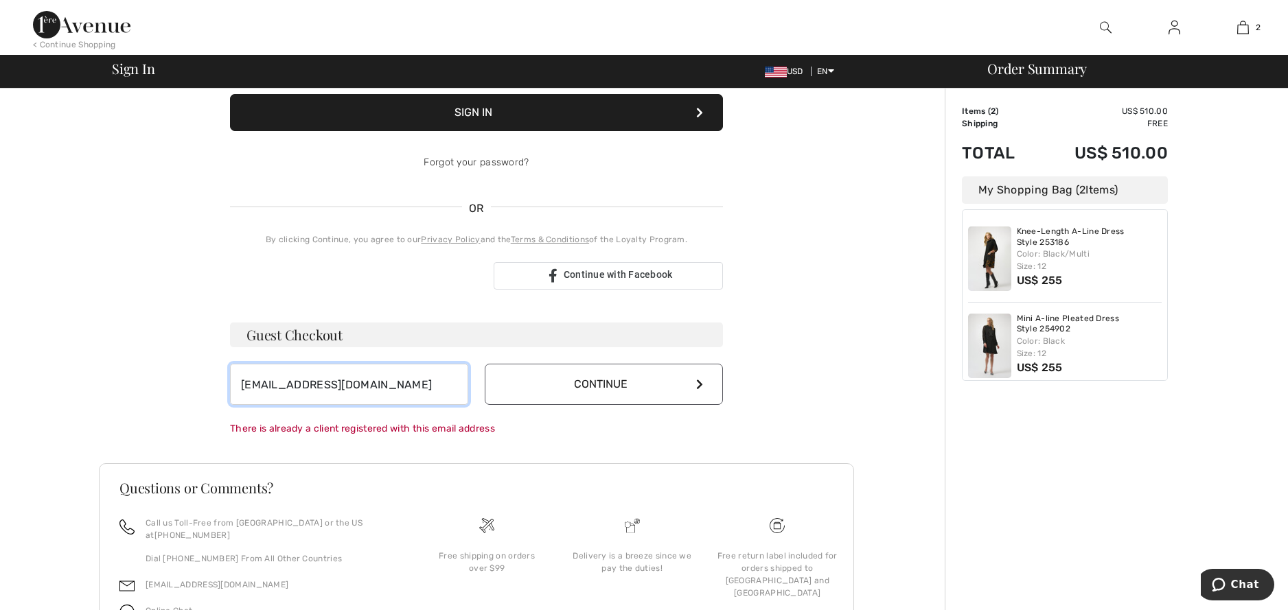
click at [369, 382] on input "[EMAIL_ADDRESS][DOMAIN_NAME]" at bounding box center [349, 384] width 238 height 41
click at [365, 382] on input "[EMAIL_ADDRESS][DOMAIN_NAME]" at bounding box center [349, 384] width 238 height 41
type input "[EMAIL_ADDRESS][DOMAIN_NAME]"
click at [597, 380] on button "Continue" at bounding box center [604, 384] width 238 height 41
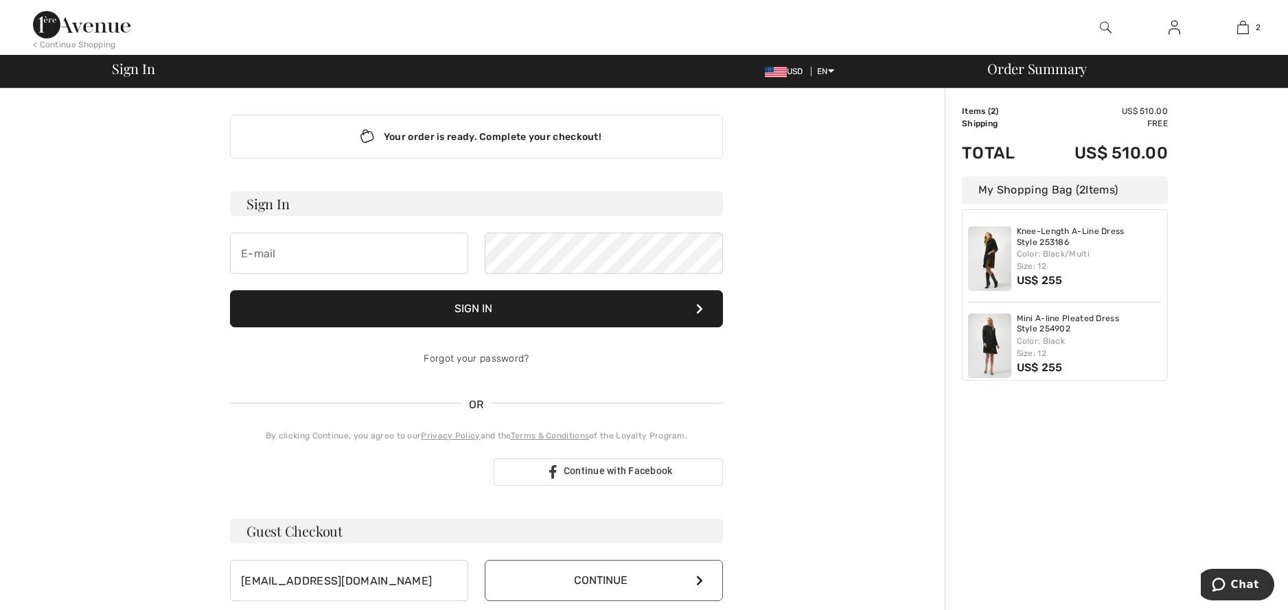
scroll to position [0, 0]
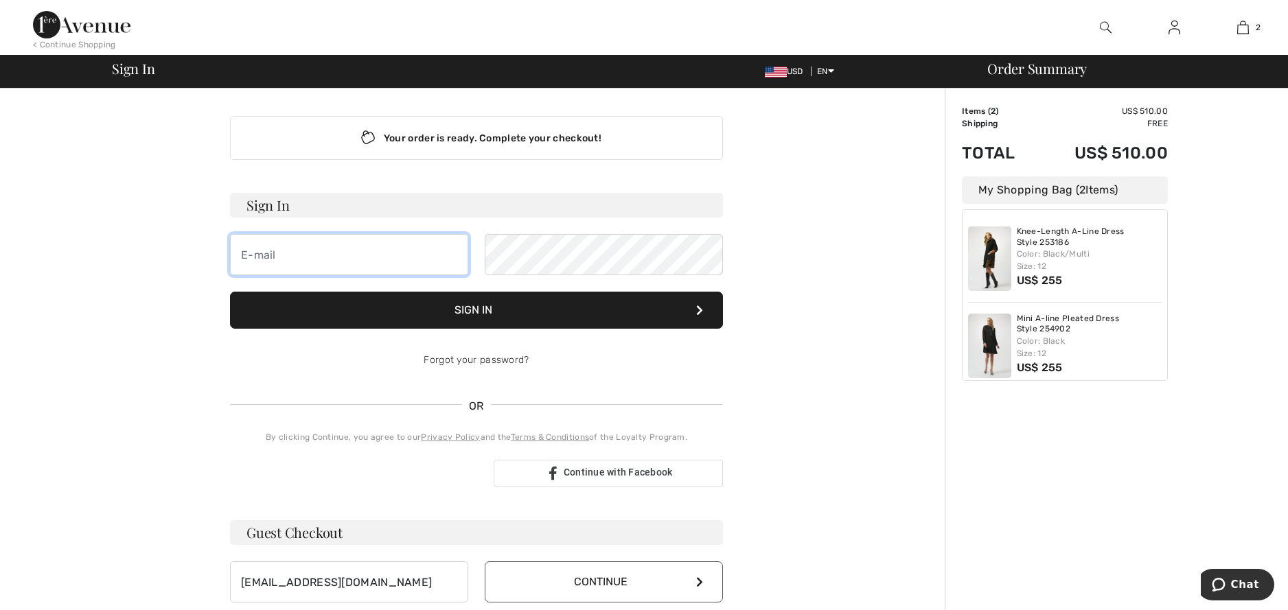
click at [236, 249] on input "email" at bounding box center [349, 254] width 238 height 41
type input "[EMAIL_ADDRESS][DOMAIN_NAME]"
click at [511, 301] on button "Sign In" at bounding box center [476, 310] width 493 height 37
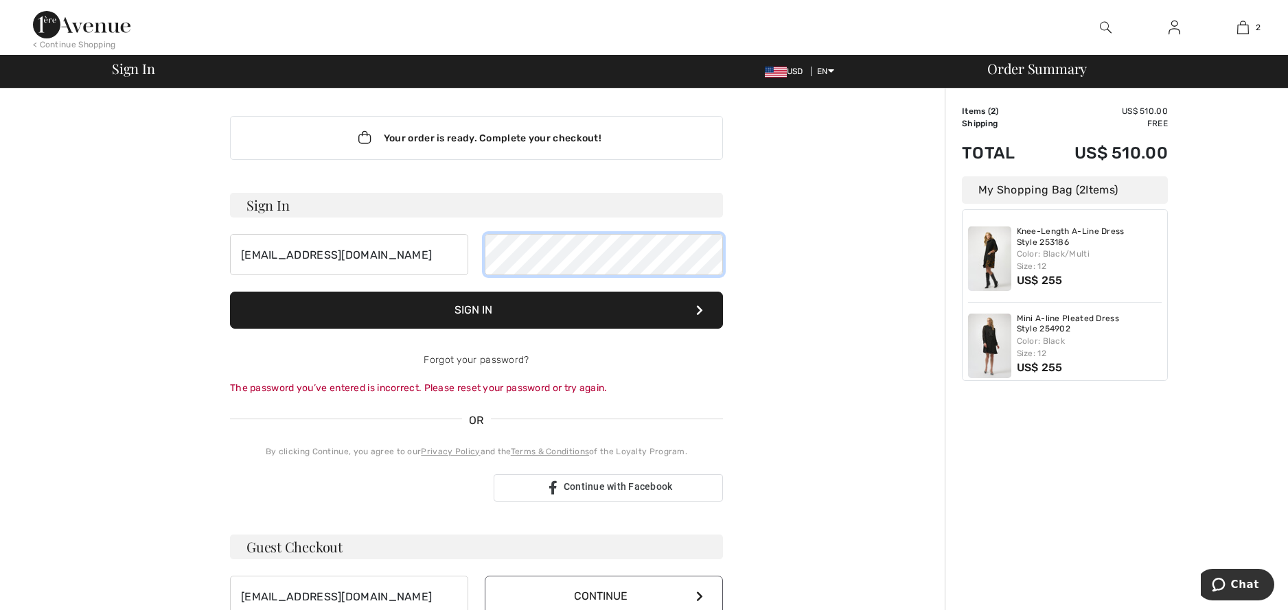
click at [461, 255] on div "[EMAIL_ADDRESS][DOMAIN_NAME]" at bounding box center [476, 254] width 493 height 41
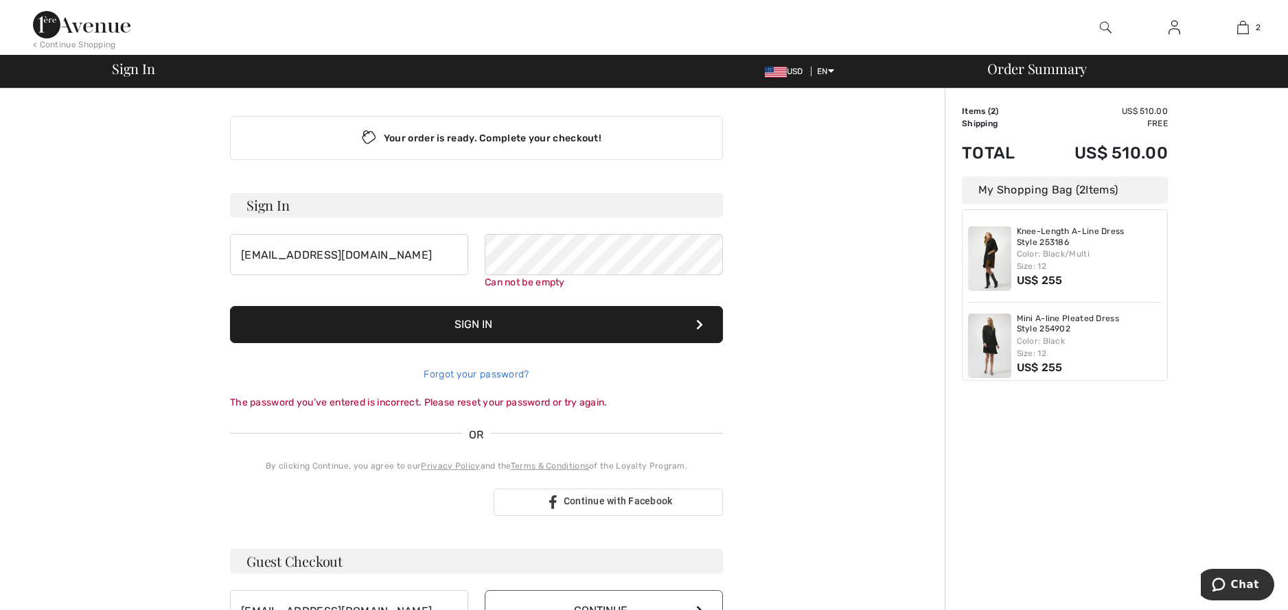
click at [500, 358] on div "Forgot your password?" at bounding box center [476, 374] width 493 height 41
click at [495, 376] on link "Forgot your password?" at bounding box center [476, 375] width 105 height 12
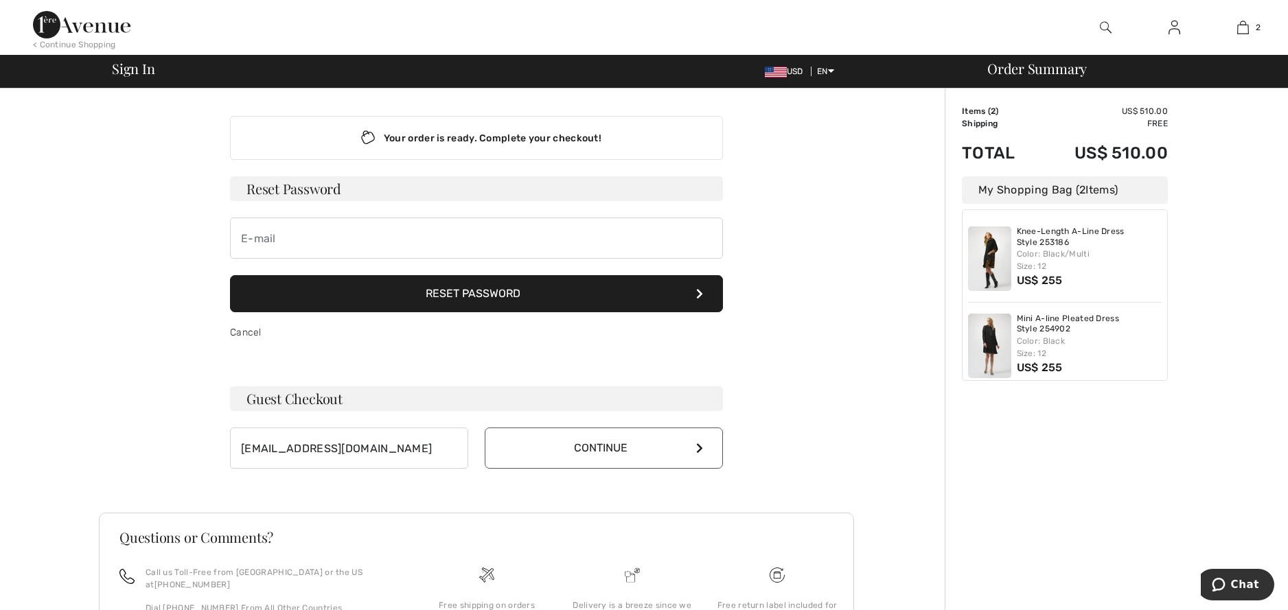
click at [442, 298] on button "Reset Password" at bounding box center [476, 293] width 493 height 37
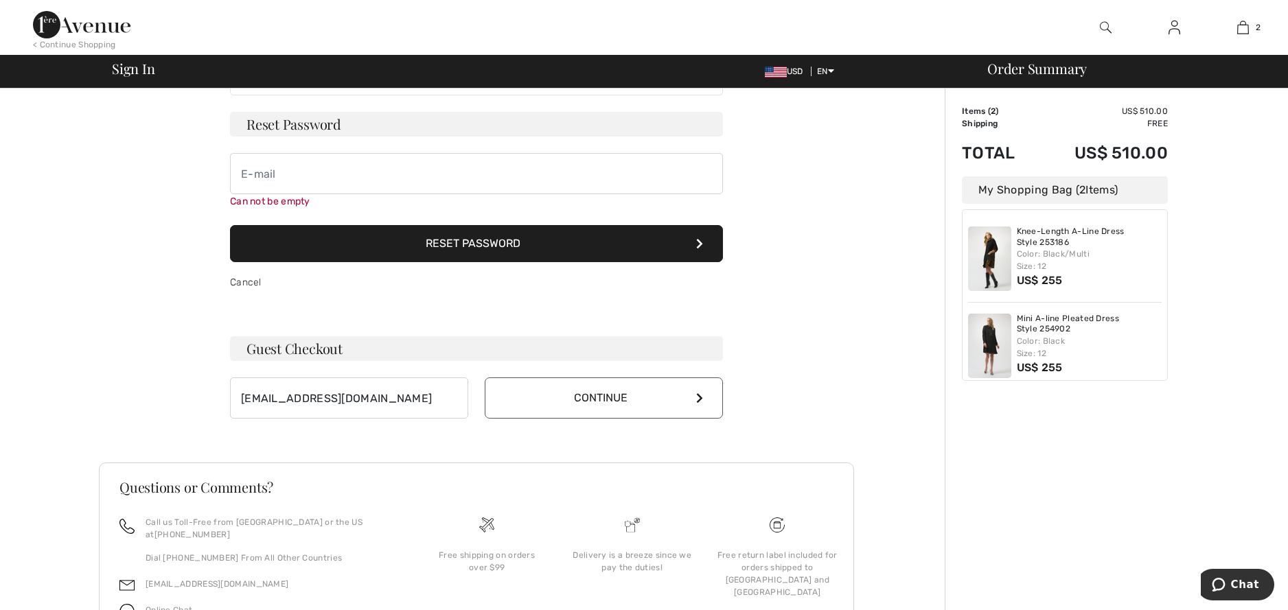
scroll to position [108, 0]
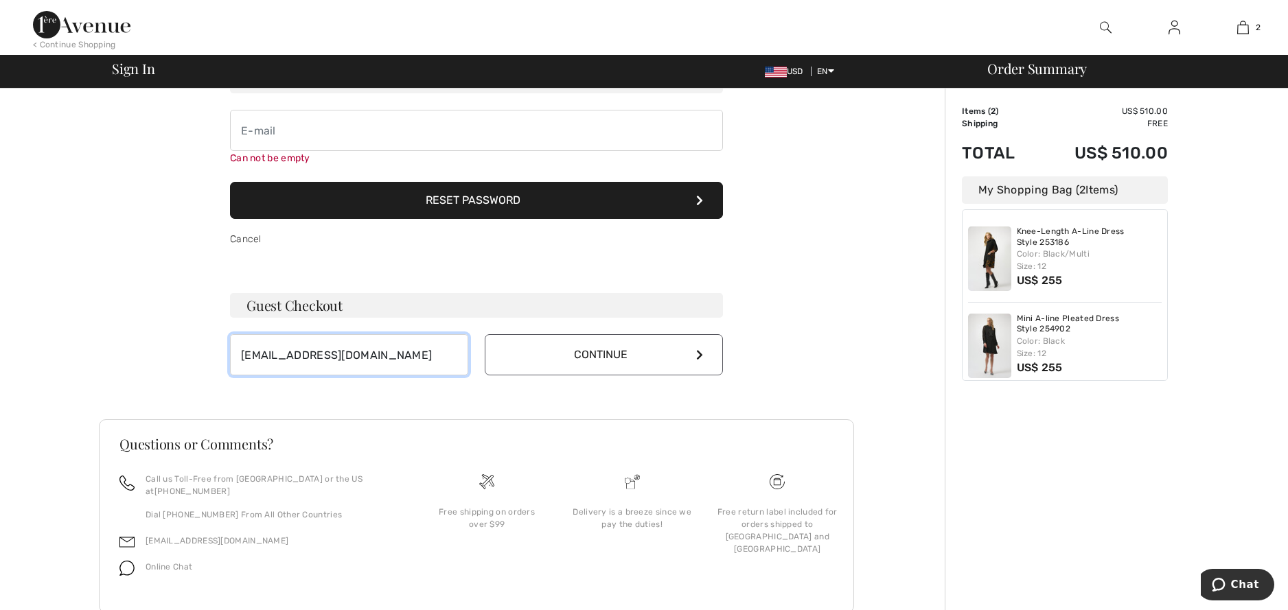
drag, startPoint x: 370, startPoint y: 359, endPoint x: 141, endPoint y: 357, distance: 228.6
click at [141, 357] on div "Your order is ready. Complete your checkout! Sign In [EMAIL_ADDRESS][DOMAIN_NAM…" at bounding box center [476, 314] width 755 height 667
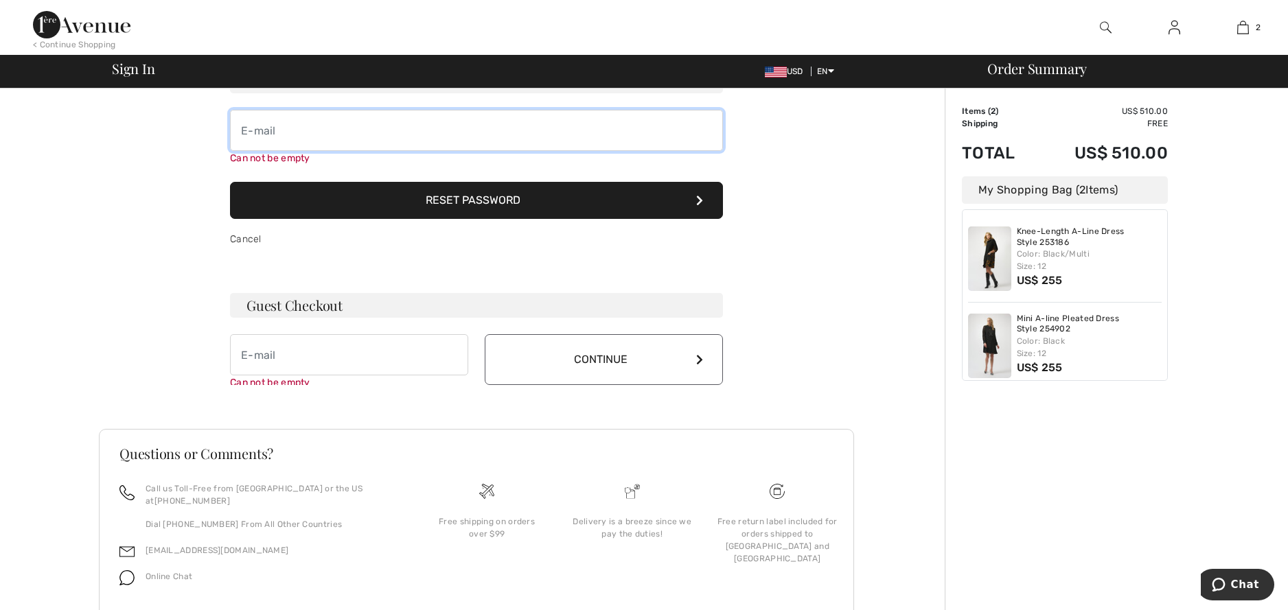
click at [266, 120] on input "email" at bounding box center [476, 130] width 493 height 41
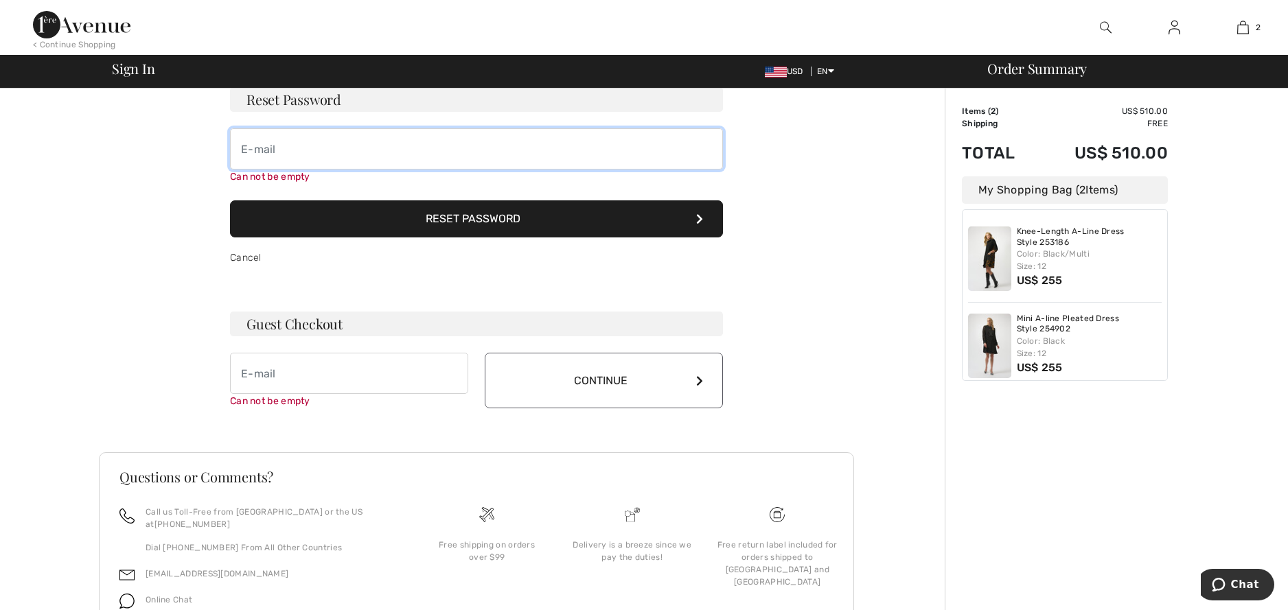
scroll to position [0, 0]
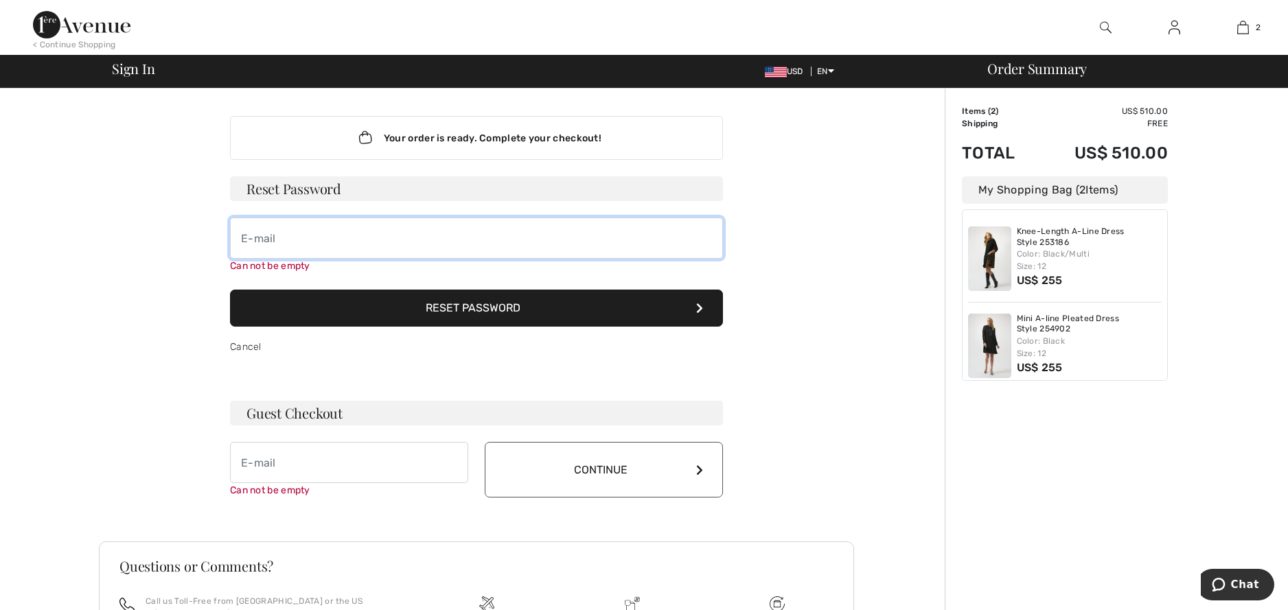
click at [235, 235] on input "email" at bounding box center [476, 238] width 493 height 41
type input "n"
click at [704, 309] on button "Reset Password" at bounding box center [476, 308] width 493 height 37
click at [248, 240] on input "email" at bounding box center [476, 238] width 493 height 41
type input "[EMAIL_ADDRESS][DOMAIN_NAME]"
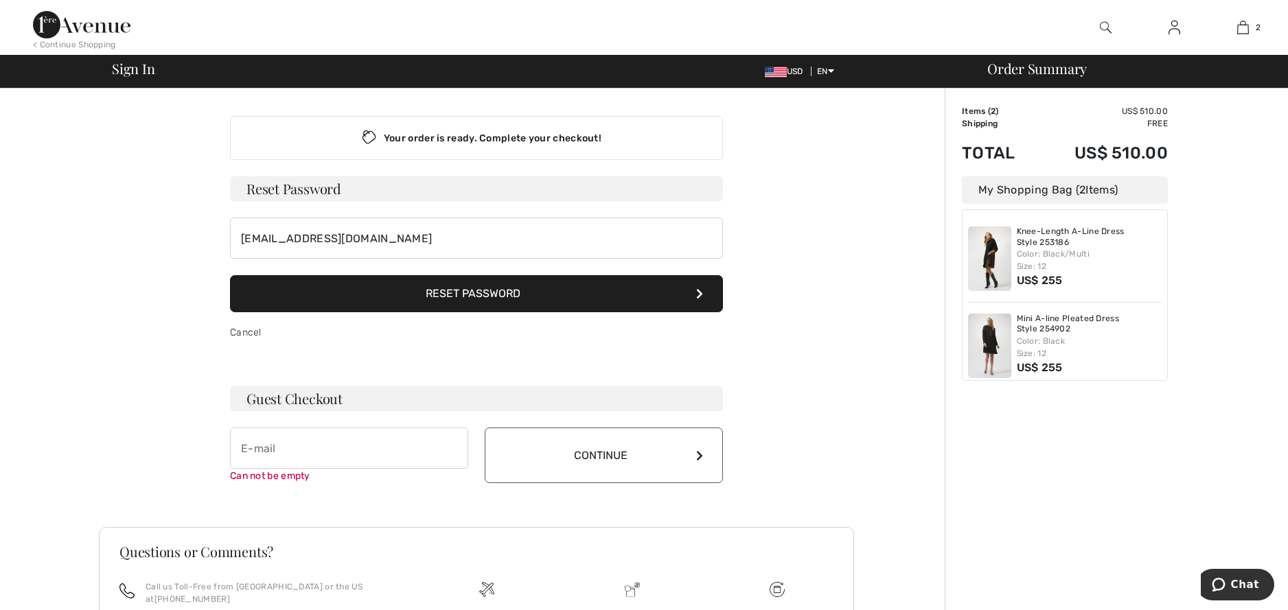
click at [519, 312] on button "Reset Password" at bounding box center [476, 293] width 493 height 37
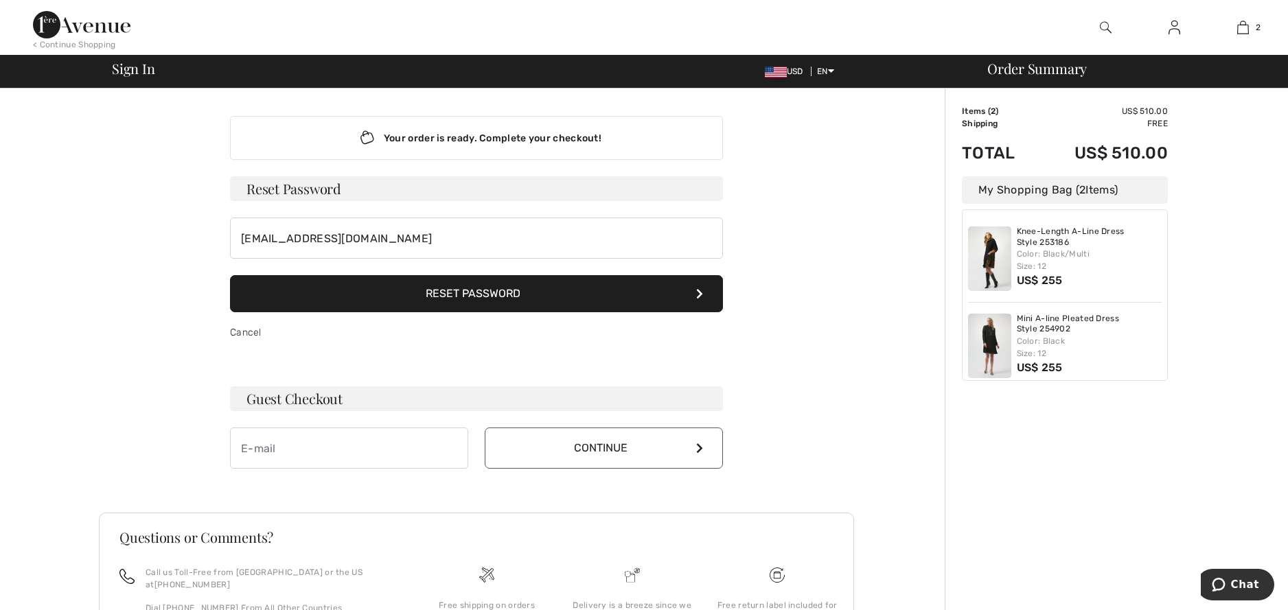
click at [696, 293] on icon at bounding box center [699, 293] width 7 height 11
click at [555, 187] on h3 "Reset Password" at bounding box center [476, 188] width 493 height 25
click at [242, 331] on link "Cancel" at bounding box center [246, 333] width 32 height 12
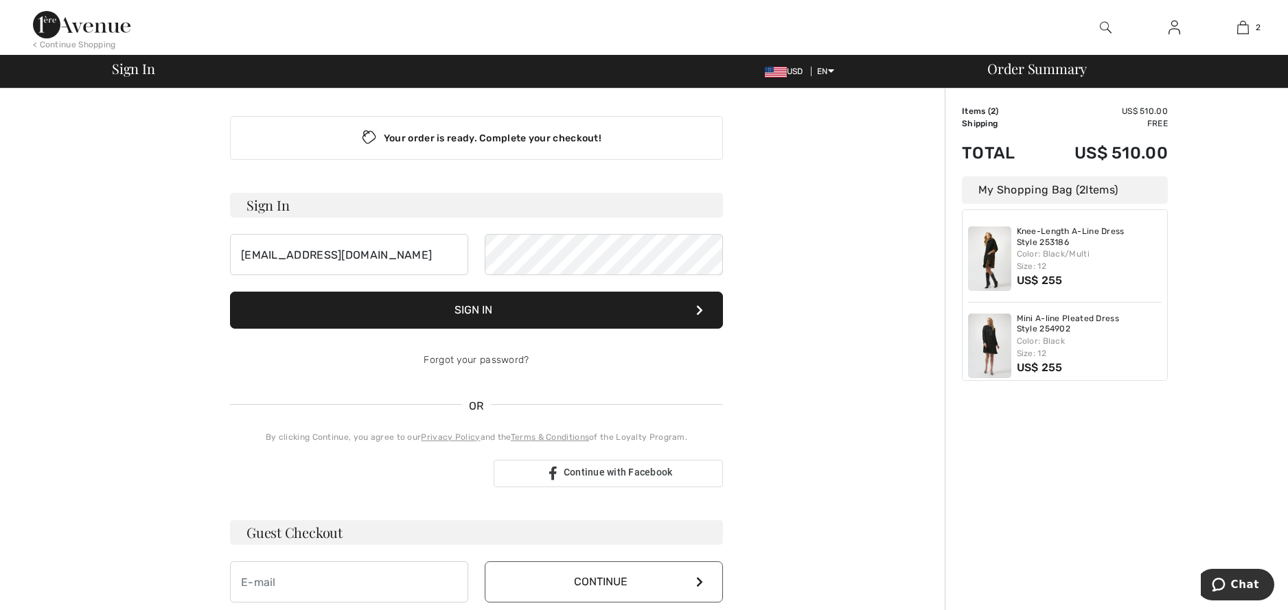
click at [546, 312] on button "Sign In" at bounding box center [476, 310] width 493 height 37
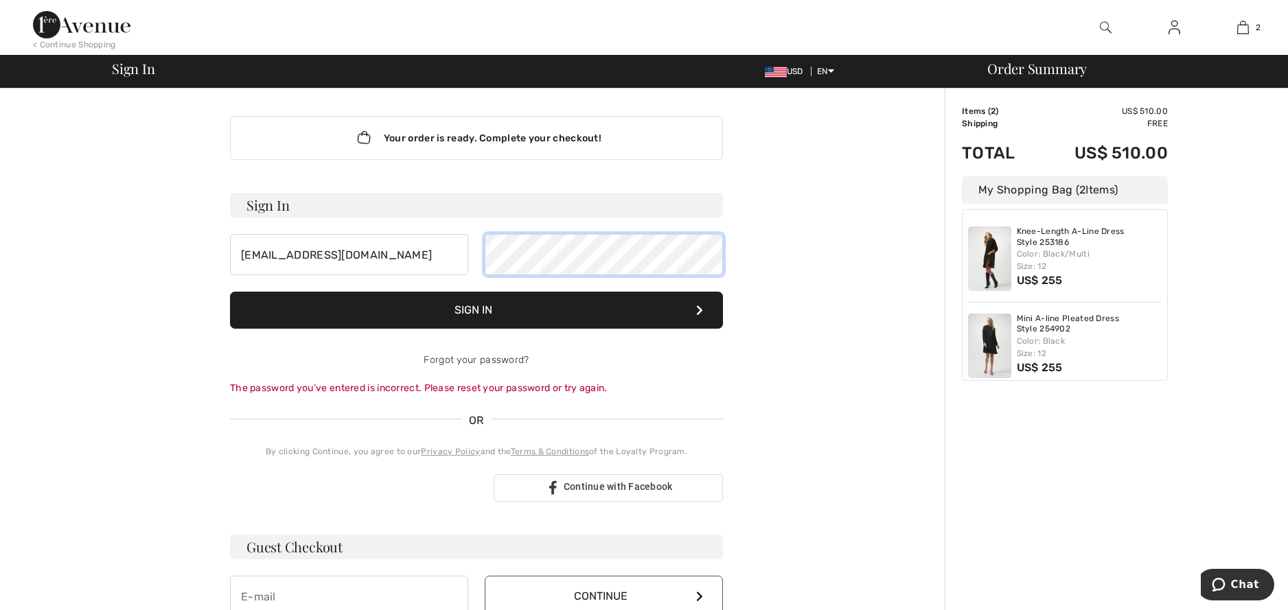
click at [465, 248] on div "[EMAIL_ADDRESS][DOMAIN_NAME]" at bounding box center [476, 254] width 493 height 41
click at [613, 310] on button "Sign In" at bounding box center [476, 310] width 493 height 37
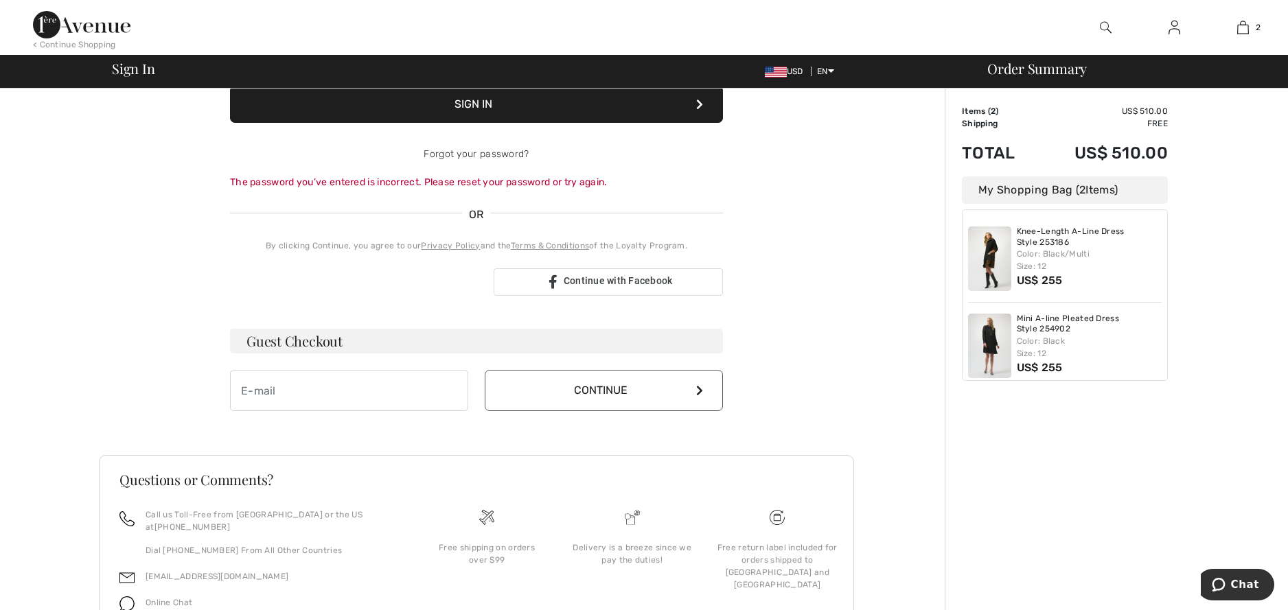
scroll to position [266, 0]
